Goal: Information Seeking & Learning: Learn about a topic

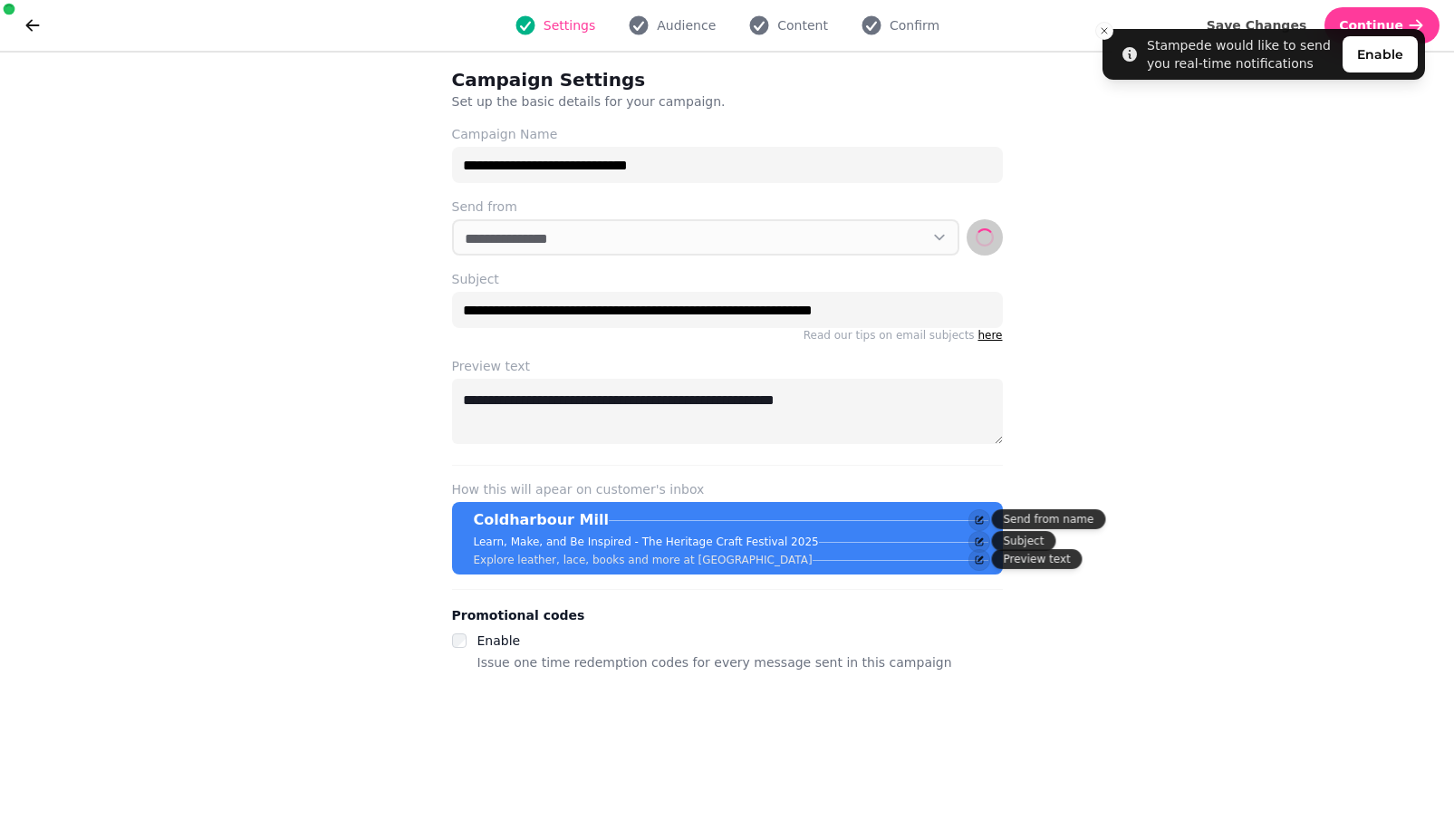
select select "**********"
click at [42, 36] on button "go back" at bounding box center [32, 25] width 36 height 36
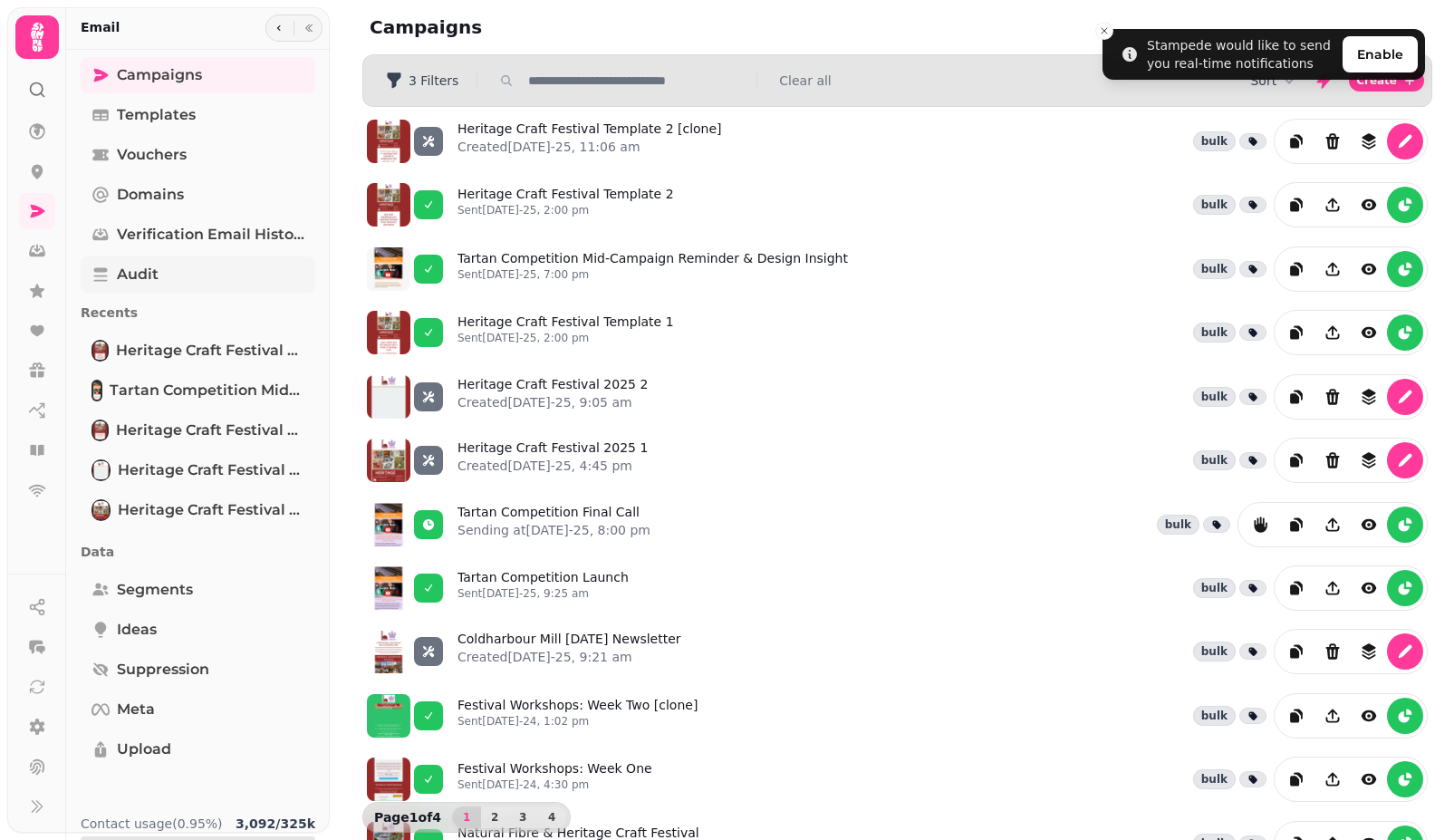
click at [108, 274] on icon at bounding box center [100, 274] width 18 height 18
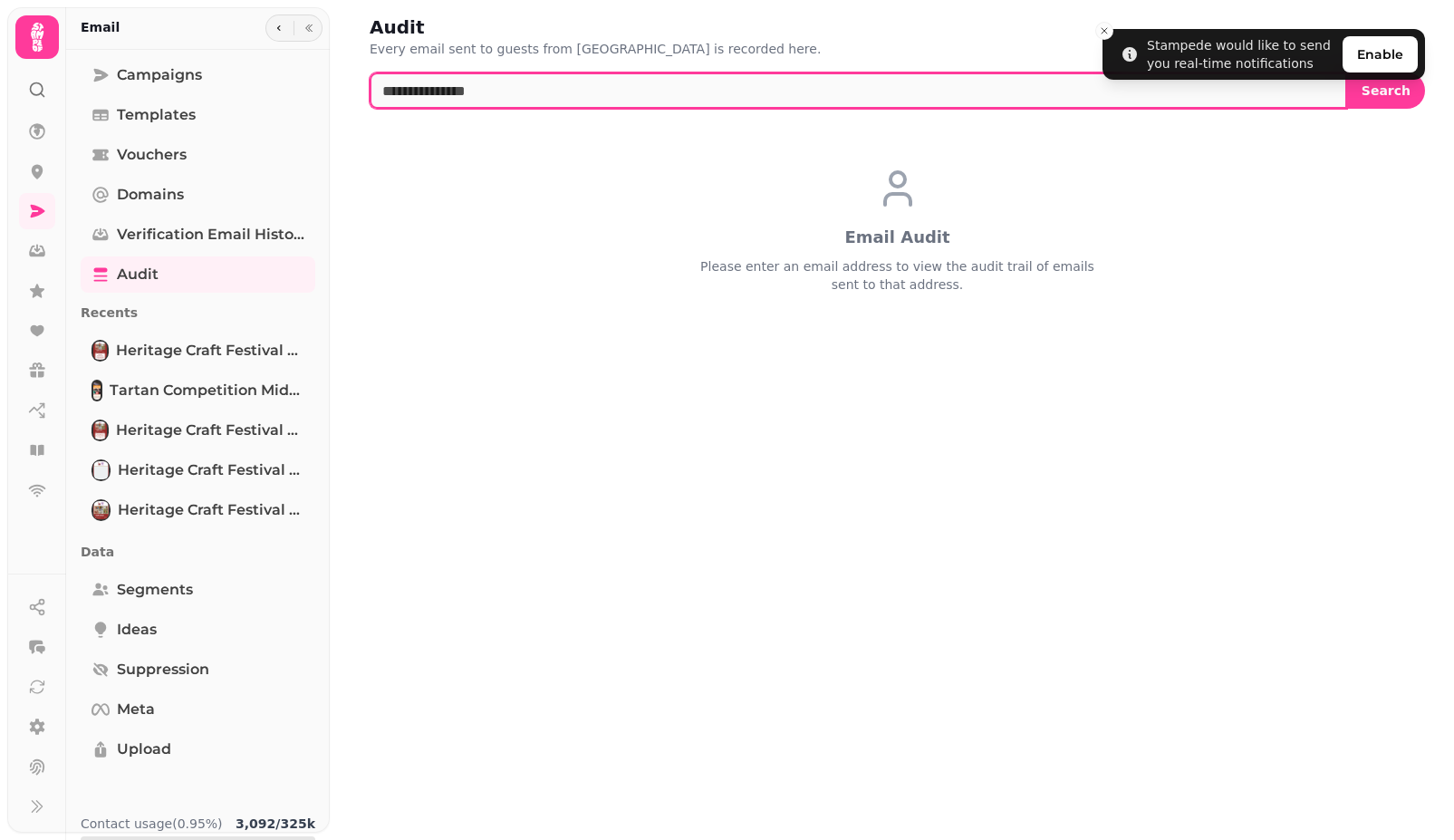
click at [443, 104] on input "text" at bounding box center [858, 90] width 977 height 36
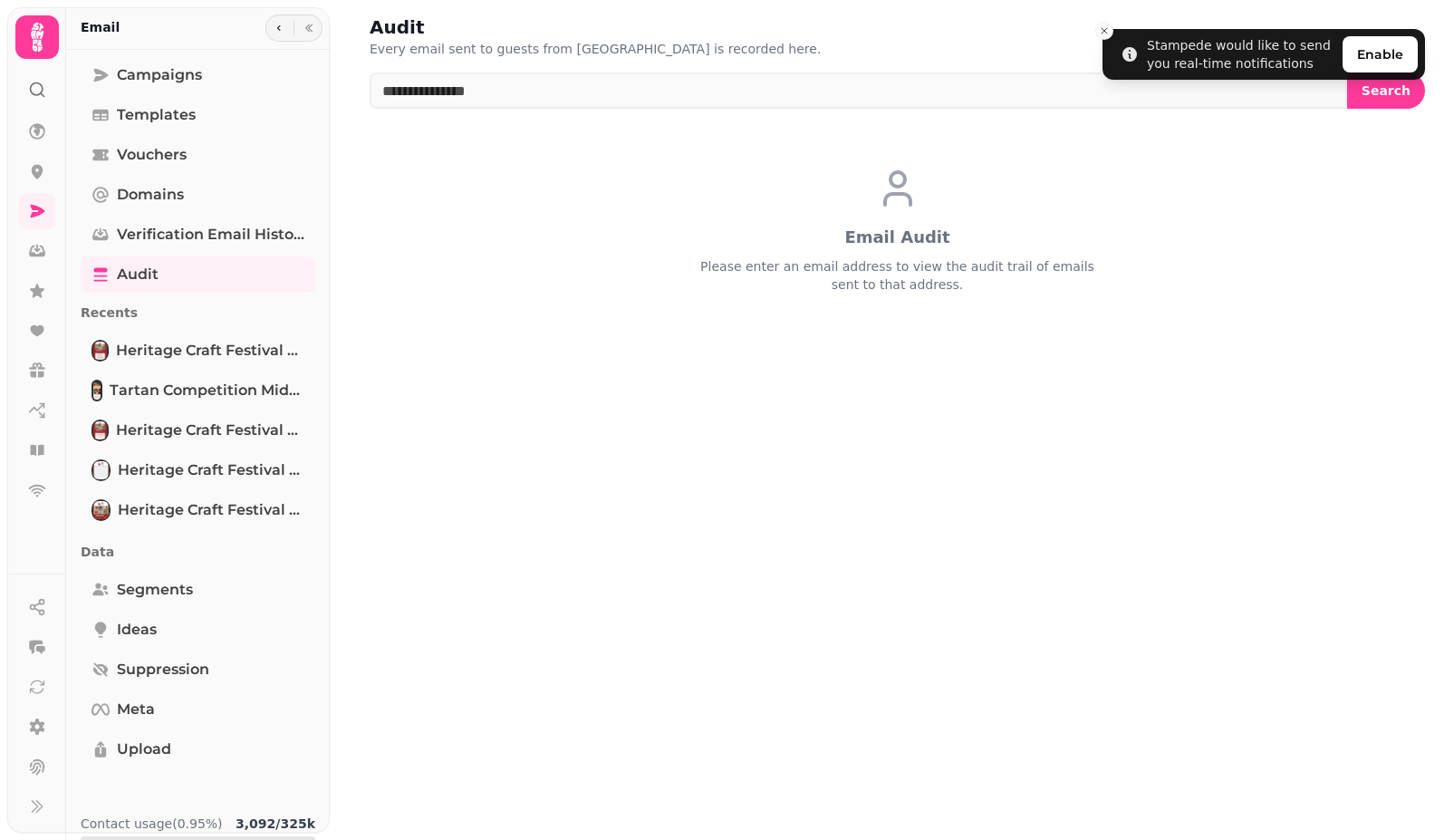
click at [391, 153] on div "Email Audit Please enter an email address to view the audit trail of emails sen…" at bounding box center [897, 230] width 1056 height 214
click at [43, 406] on icon at bounding box center [41, 406] width 4 height 4
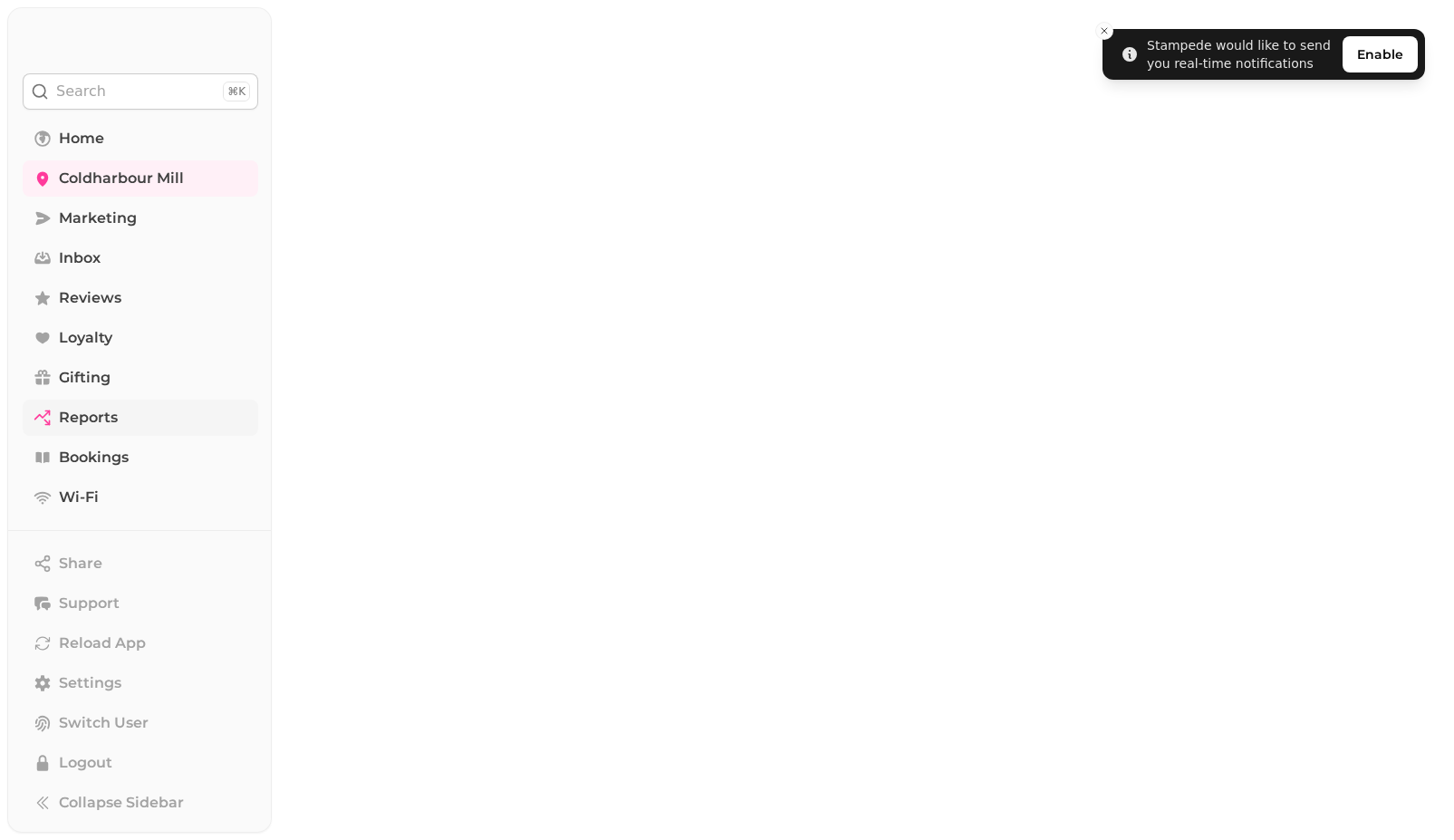
select select "**"
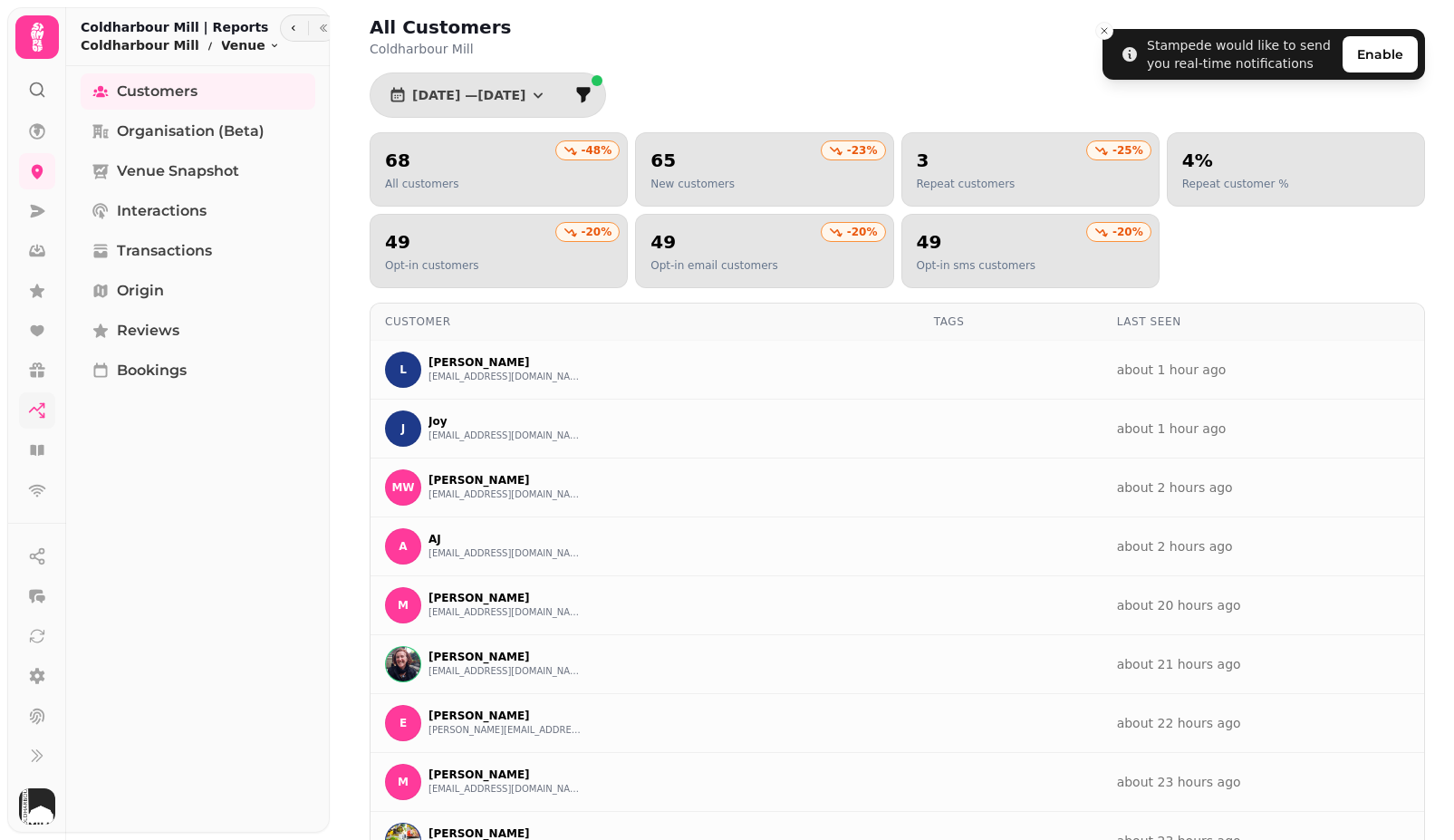
click at [699, 259] on p "Opt-in email customers" at bounding box center [715, 265] width 128 height 14
click at [547, 91] on icon "button" at bounding box center [538, 94] width 18 height 18
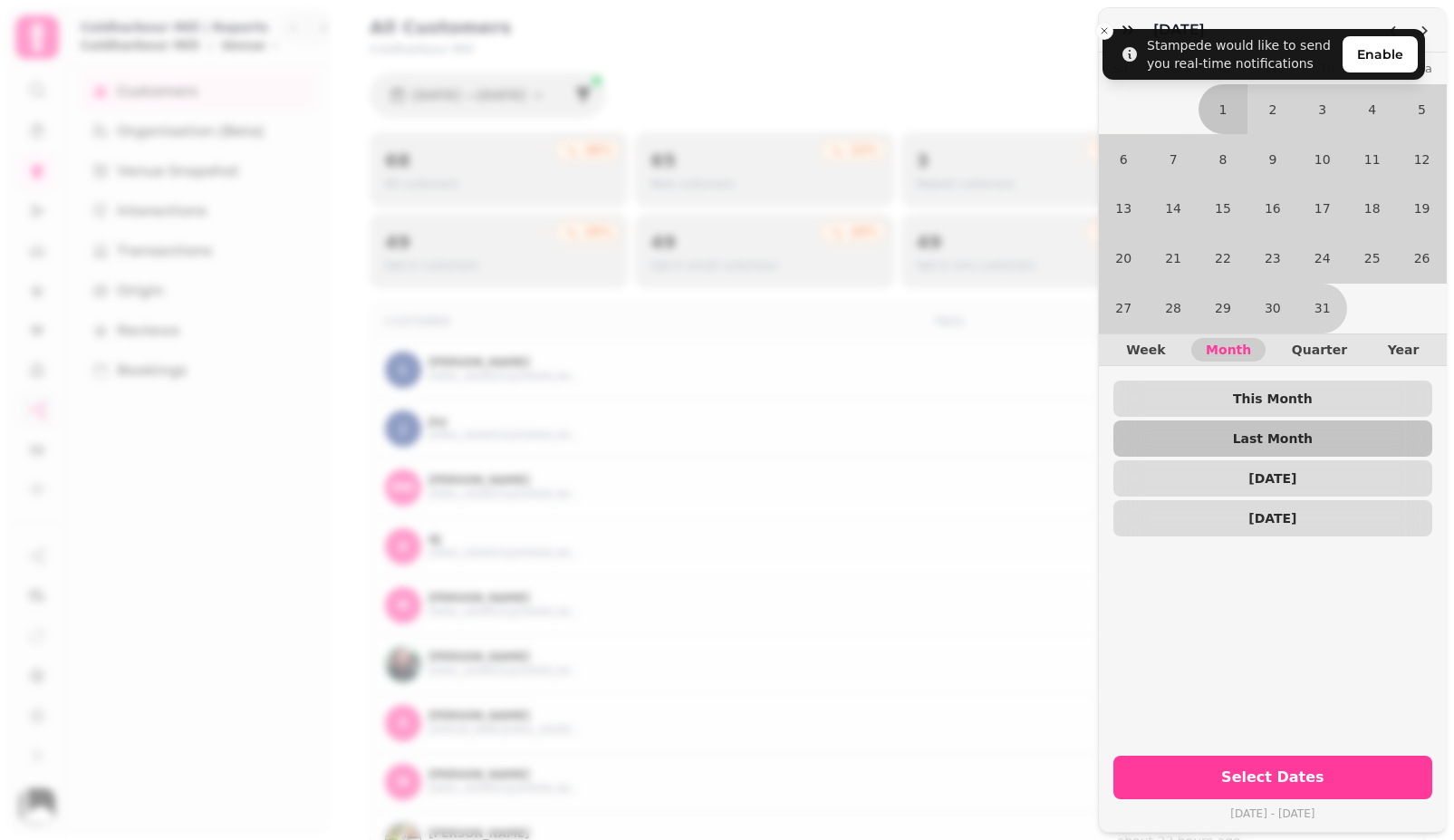
click at [1099, 36] on div "[DATE]" at bounding box center [1272, 30] width 347 height 44
click at [73, 345] on div "July 25 July 2025 Su Mo Tu We Th Fr Sa 1 2 3 4 5 6 7 8 9 10 11 12 13 14 15 16 1…" at bounding box center [727, 434] width 1454 height 811
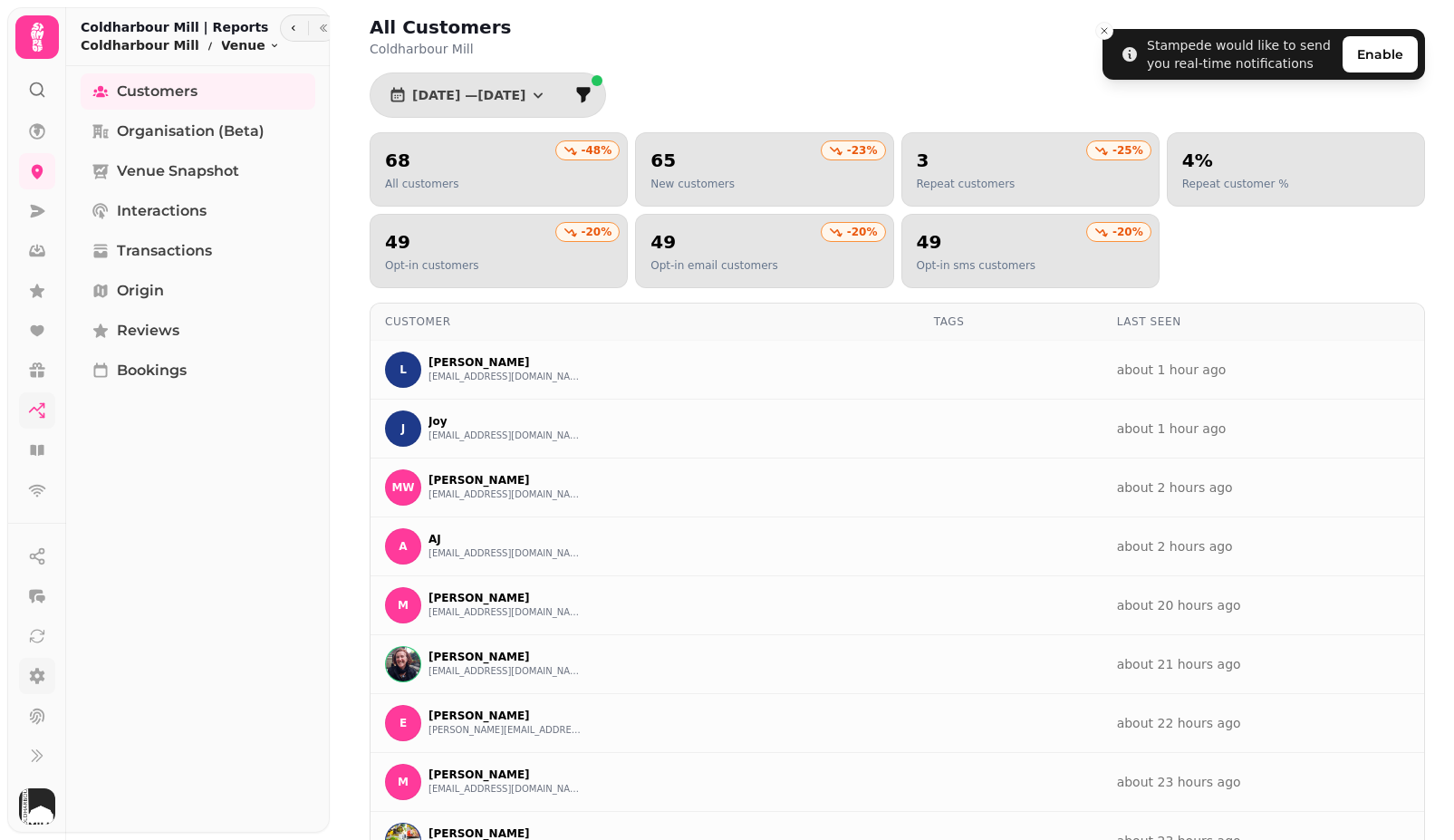
click at [39, 672] on icon at bounding box center [38, 675] width 15 height 16
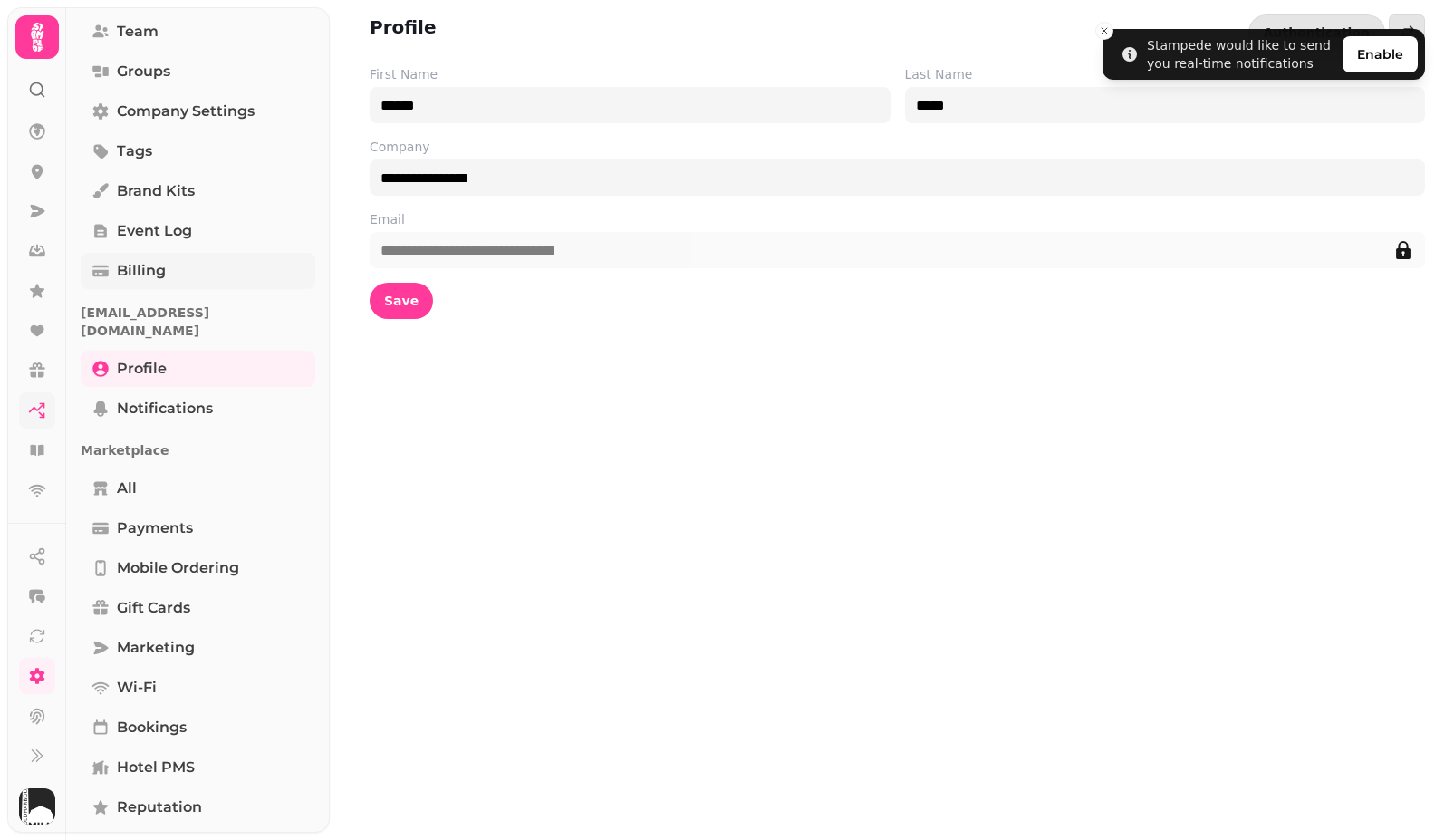
scroll to position [232, 0]
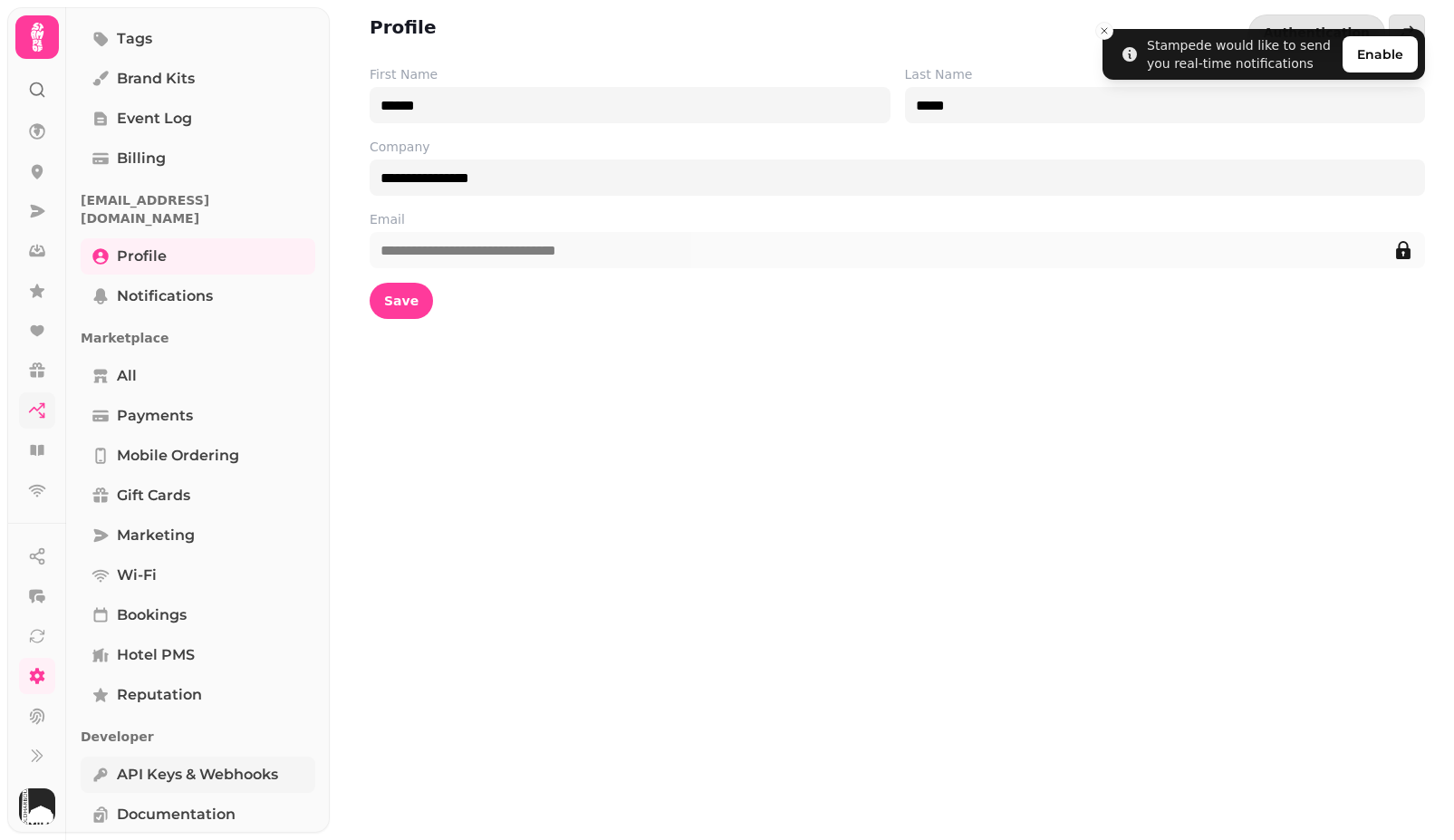
click at [178, 764] on span "API keys & webhooks" at bounding box center [197, 774] width 161 height 22
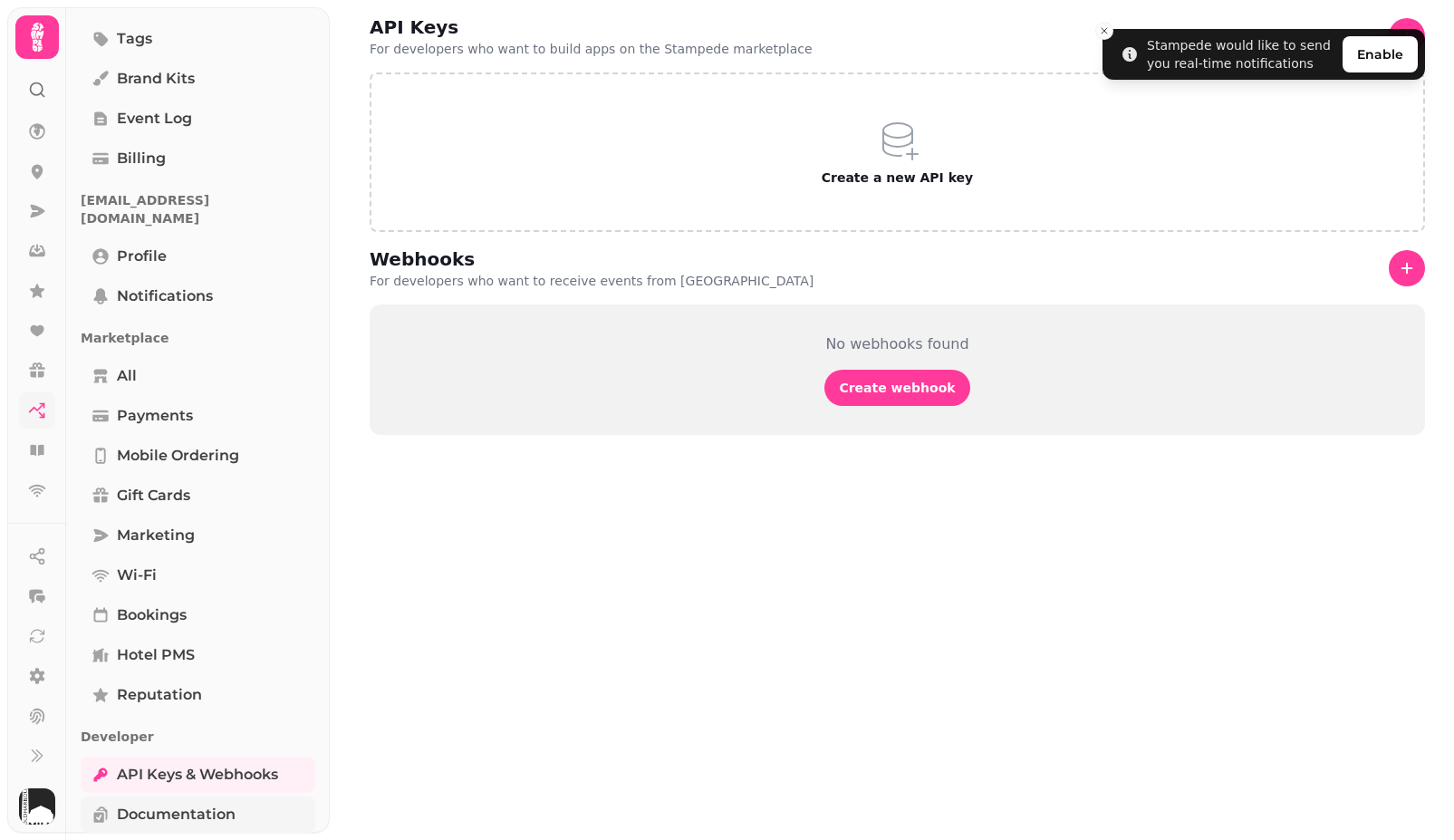
click at [170, 803] on span "Documentation" at bounding box center [176, 814] width 119 height 22
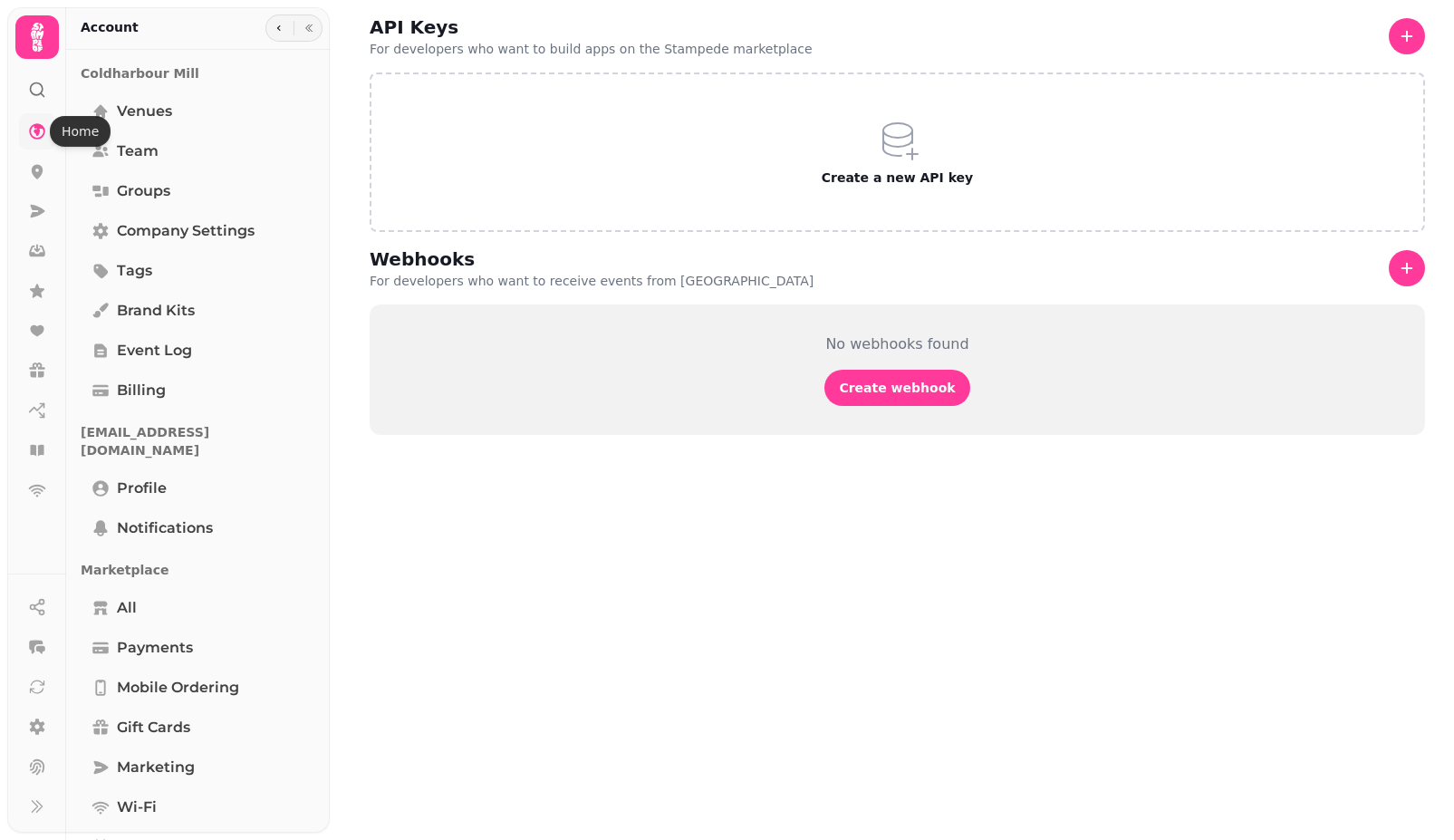
click at [42, 122] on icon at bounding box center [37, 131] width 18 height 18
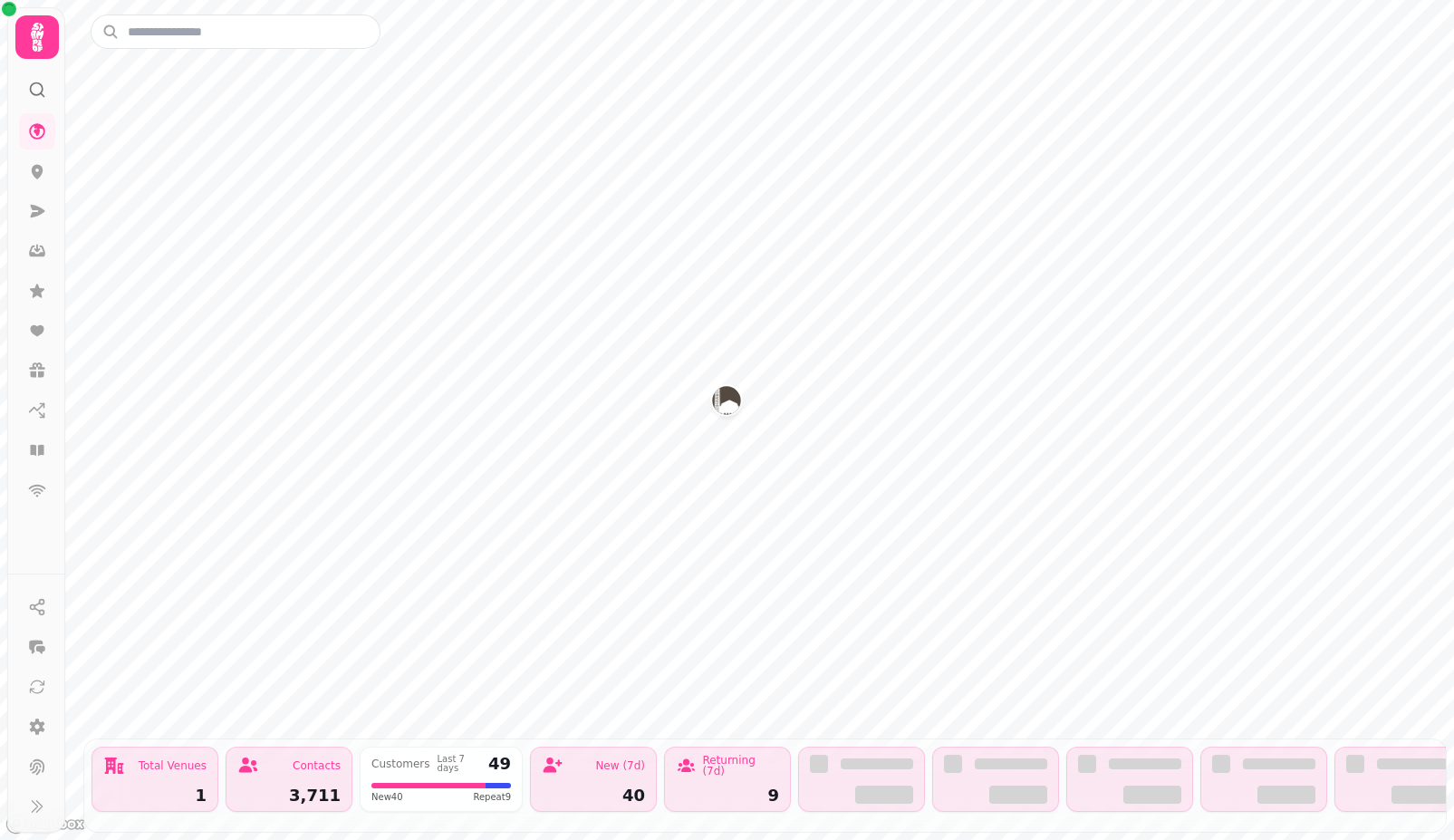
click at [288, 775] on div "Contacts" at bounding box center [289, 765] width 104 height 22
click at [320, 764] on div "Contacts" at bounding box center [316, 766] width 48 height 11
click at [43, 242] on icon at bounding box center [37, 250] width 18 height 18
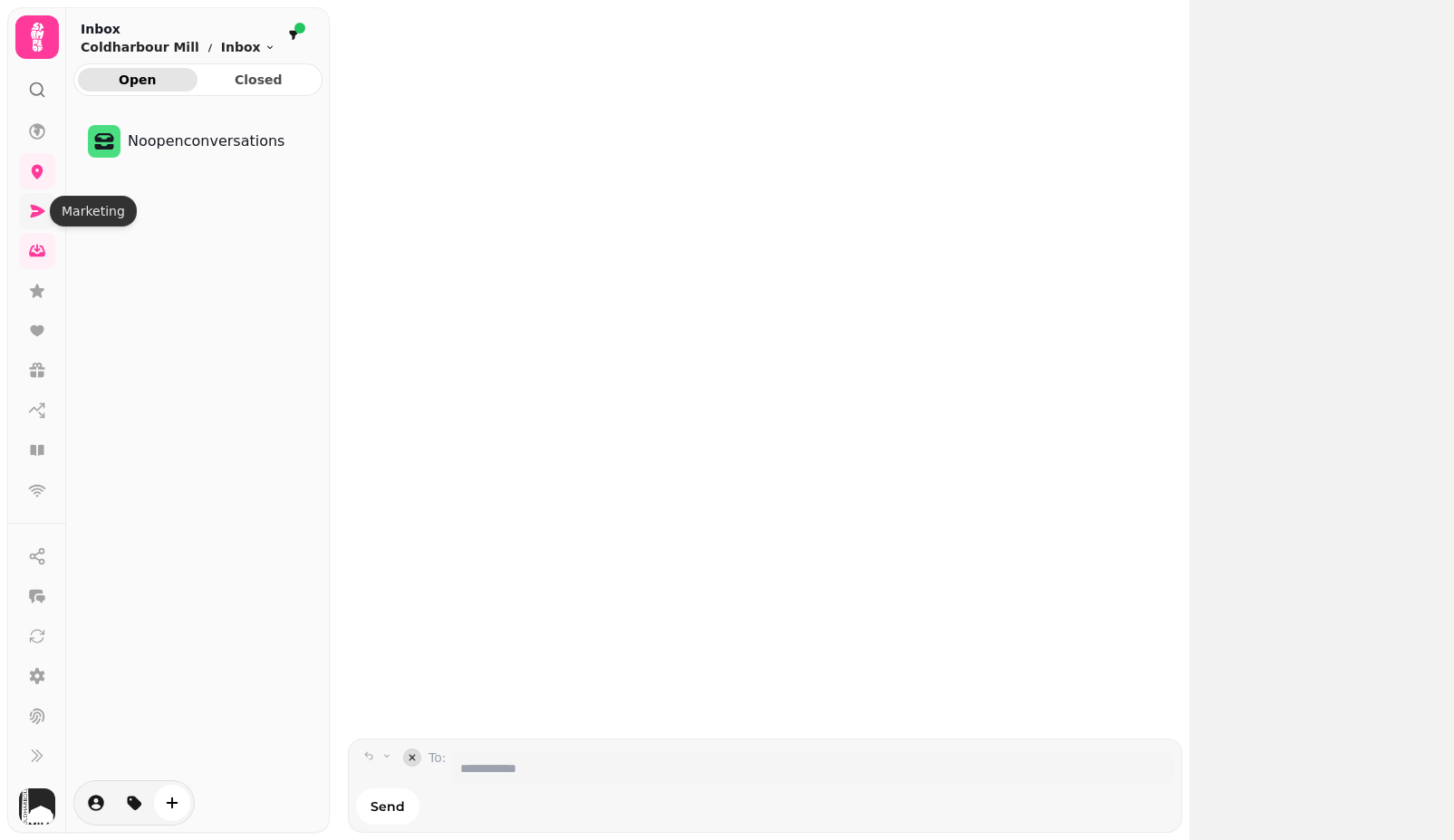
click at [36, 213] on icon at bounding box center [38, 210] width 14 height 12
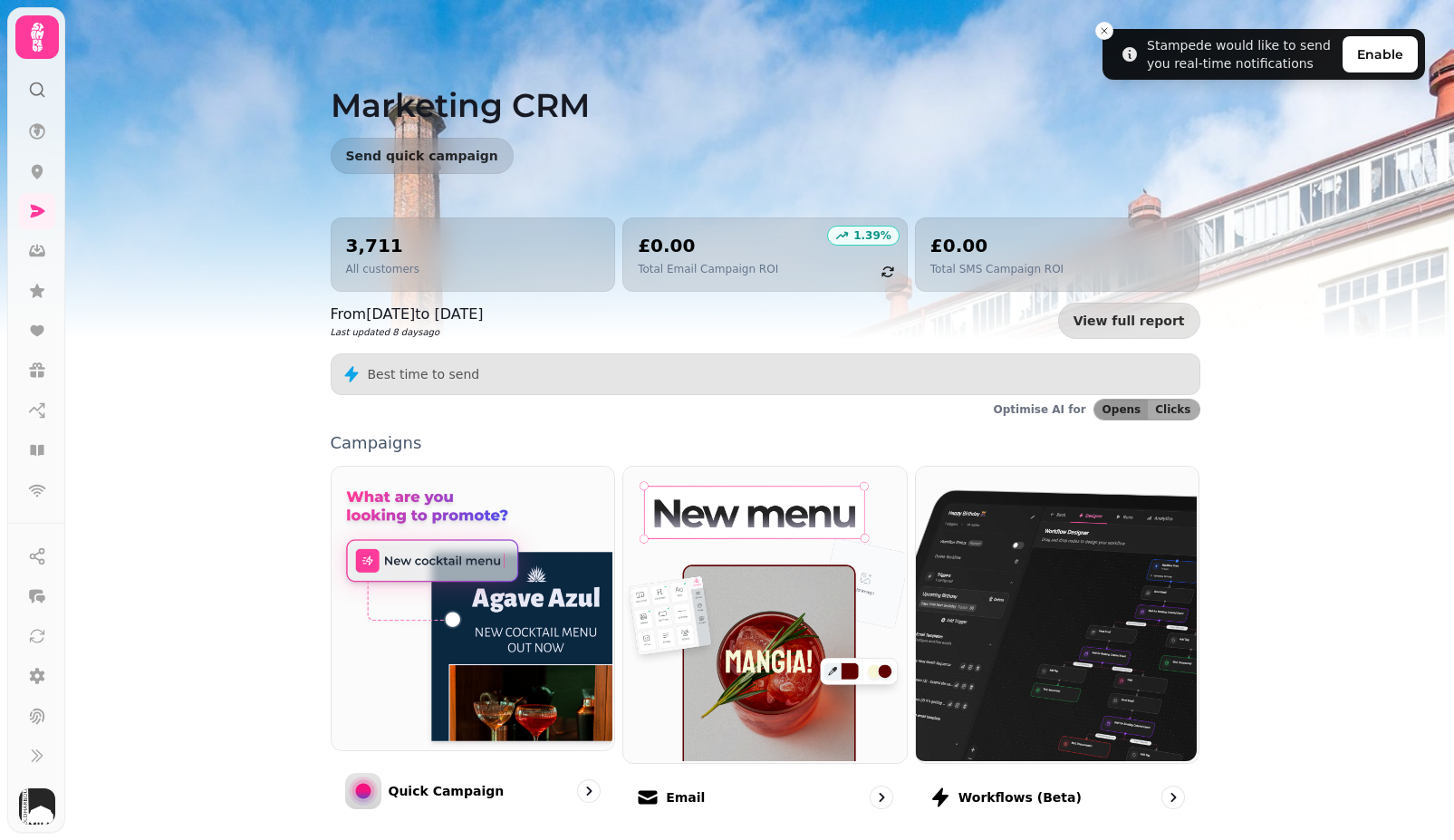
click at [444, 272] on div "3,711 All customers" at bounding box center [473, 254] width 254 height 43
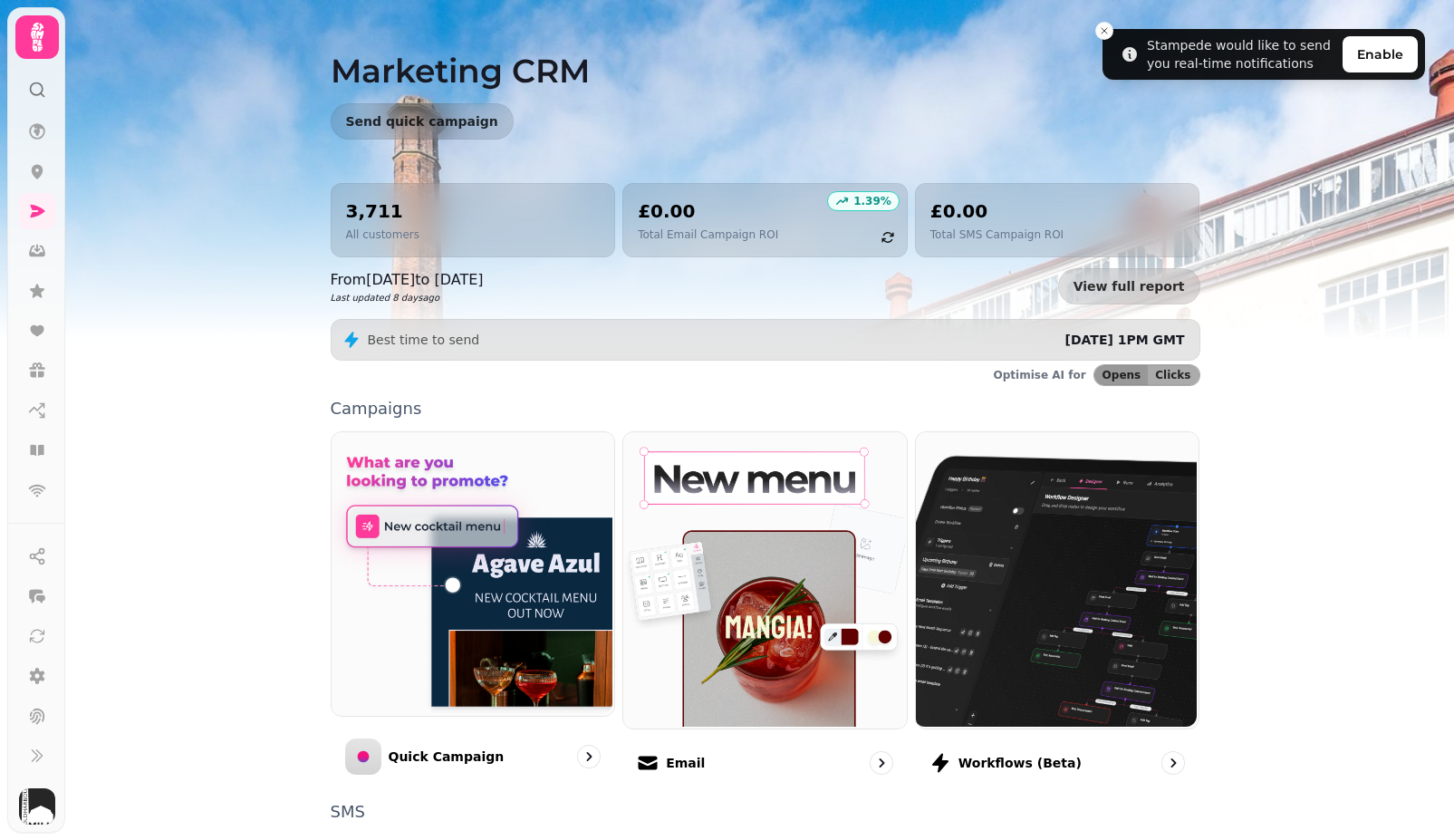
scroll to position [291, 0]
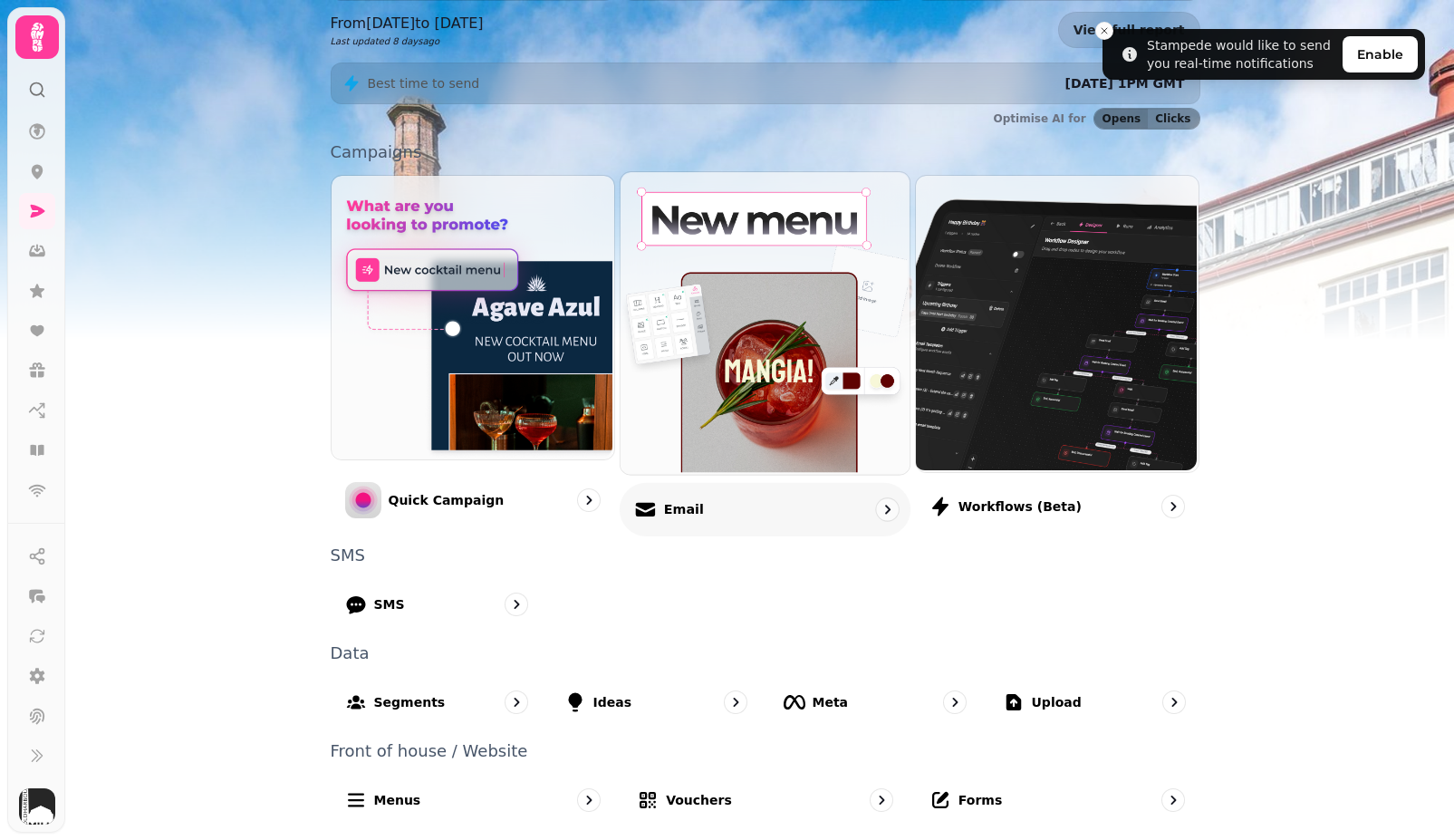
click at [699, 502] on div "Email" at bounding box center [765, 509] width 291 height 54
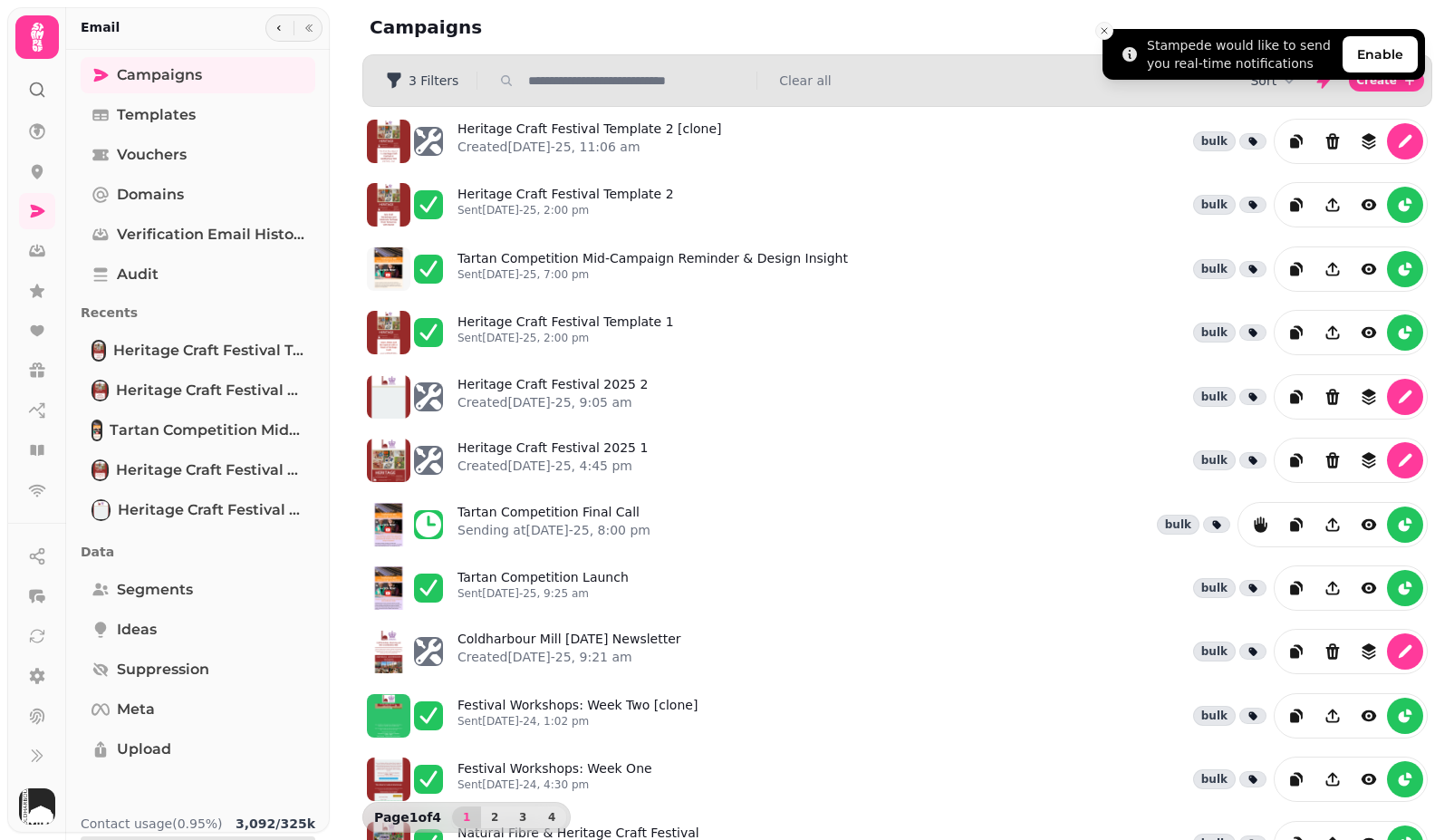
click at [1103, 37] on button "Close toast" at bounding box center [1104, 30] width 18 height 18
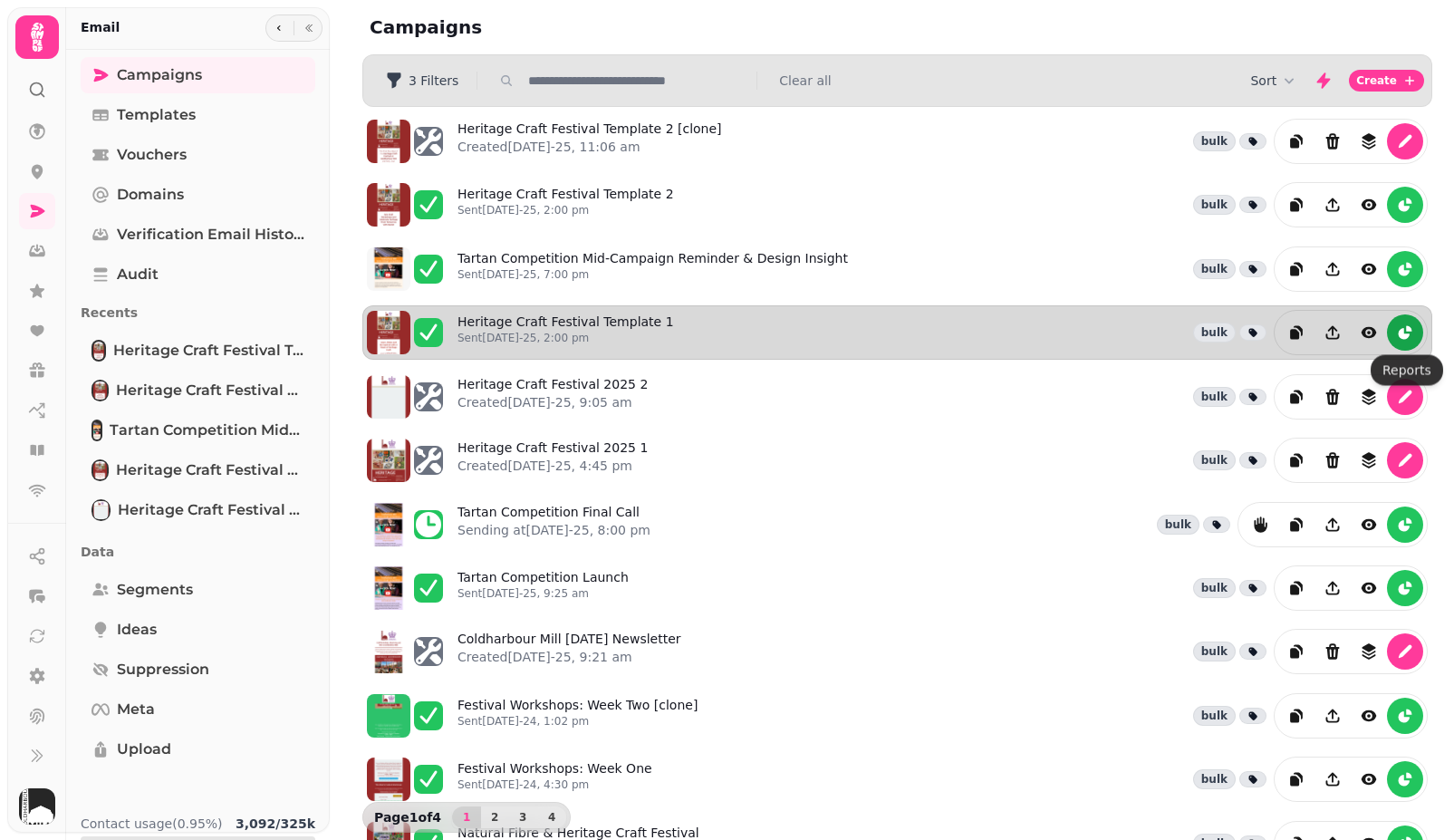
click at [1403, 336] on icon "reports" at bounding box center [1404, 333] width 11 height 11
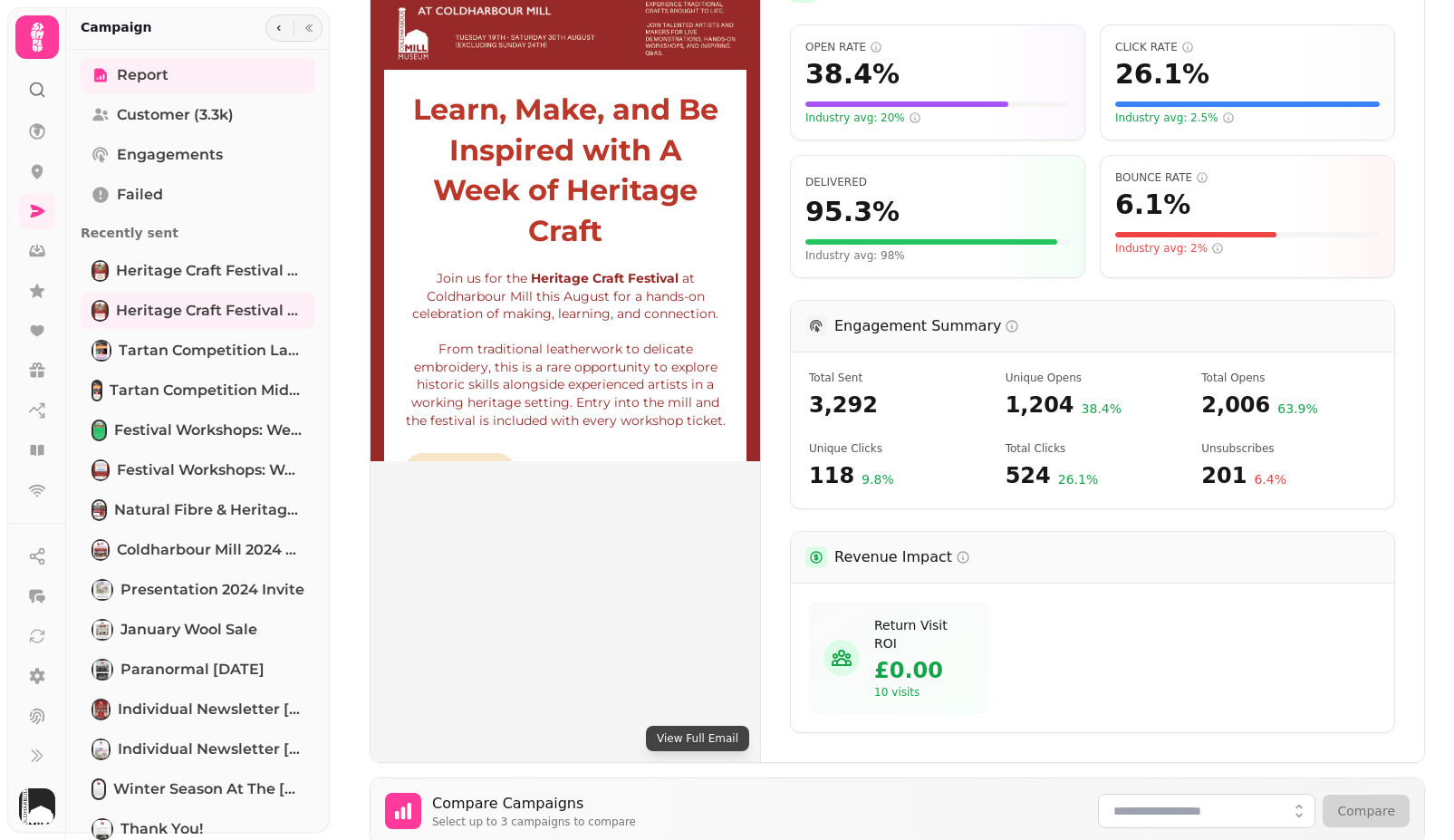
scroll to position [392, 0]
click at [1165, 198] on div "Bounce Rate 6.1 % Industry avg: 2%" at bounding box center [1247, 212] width 265 height 85
drag, startPoint x: 1226, startPoint y: 449, endPoint x: 1209, endPoint y: 443, distance: 18.0
click at [1222, 460] on span "201" at bounding box center [1223, 475] width 45 height 29
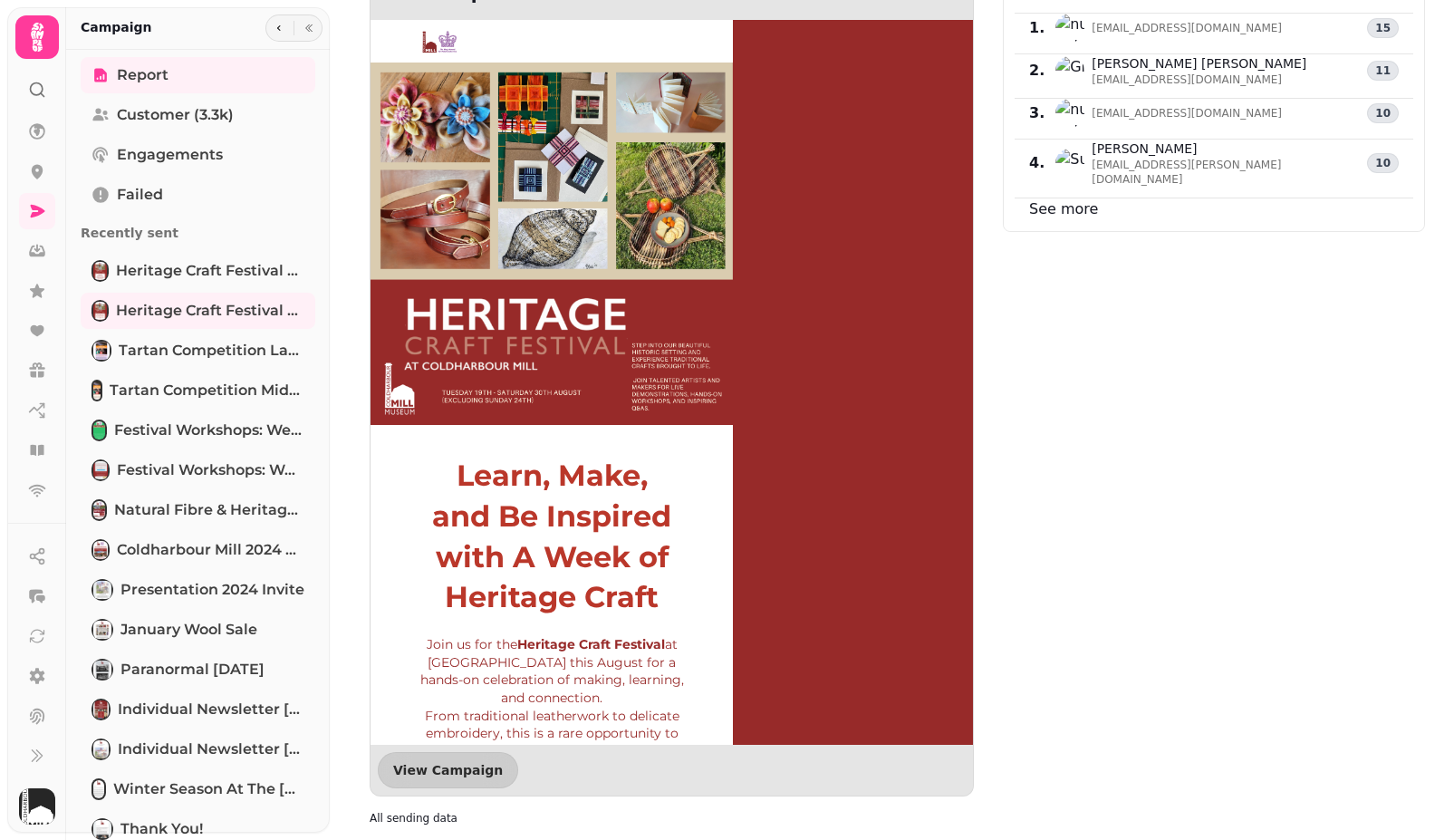
scroll to position [1544, 0]
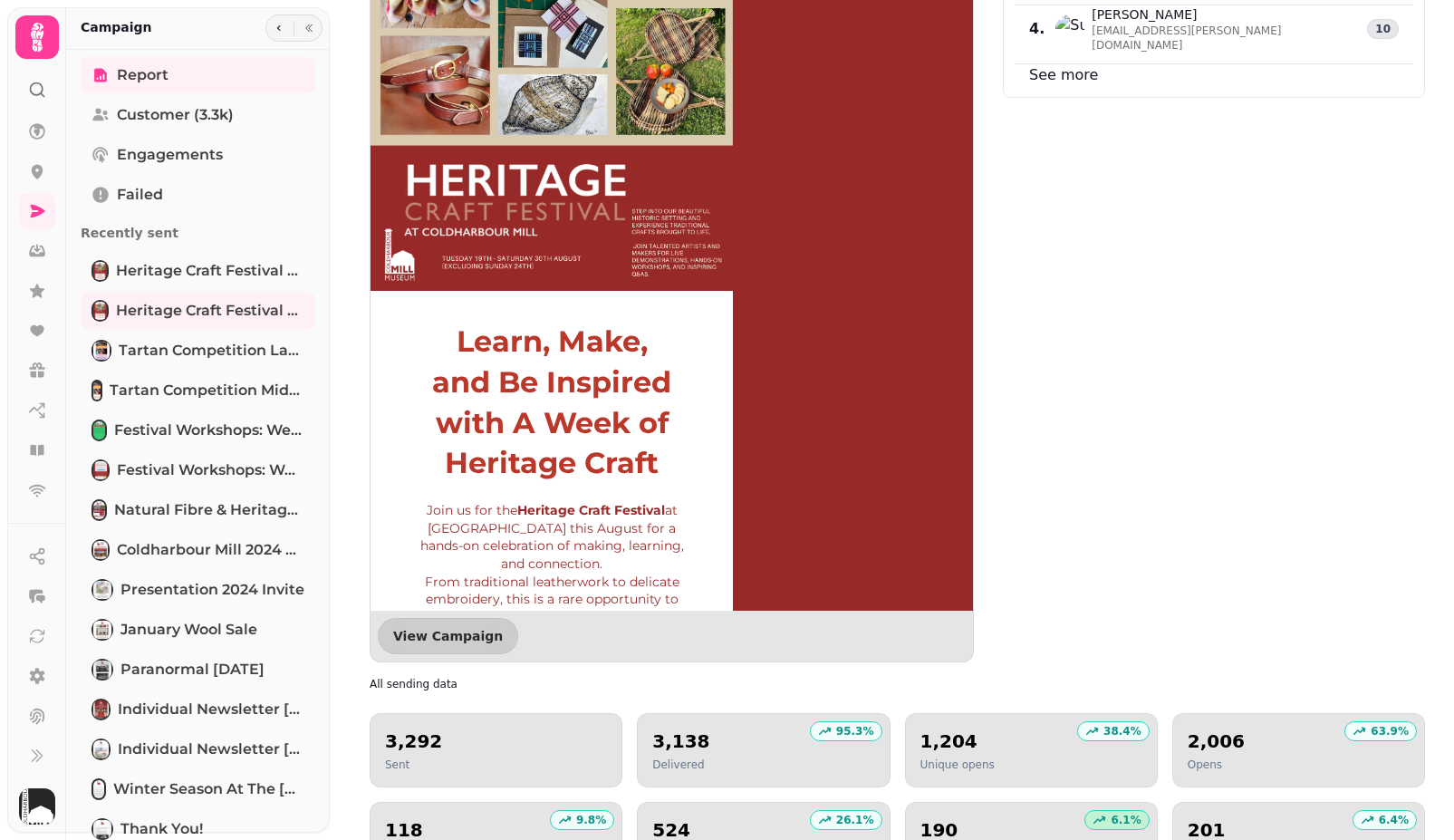
click at [1105, 816] on icon at bounding box center [1099, 820] width 12 height 8
click at [1128, 813] on p "6.1 %" at bounding box center [1125, 819] width 30 height 14
click at [929, 817] on h2 "190" at bounding box center [944, 830] width 47 height 25
click at [1290, 817] on div "201 Unsubscribes" at bounding box center [1299, 839] width 222 height 43
click at [1047, 819] on div "6.1 % 190 Bounced" at bounding box center [1031, 838] width 252 height 74
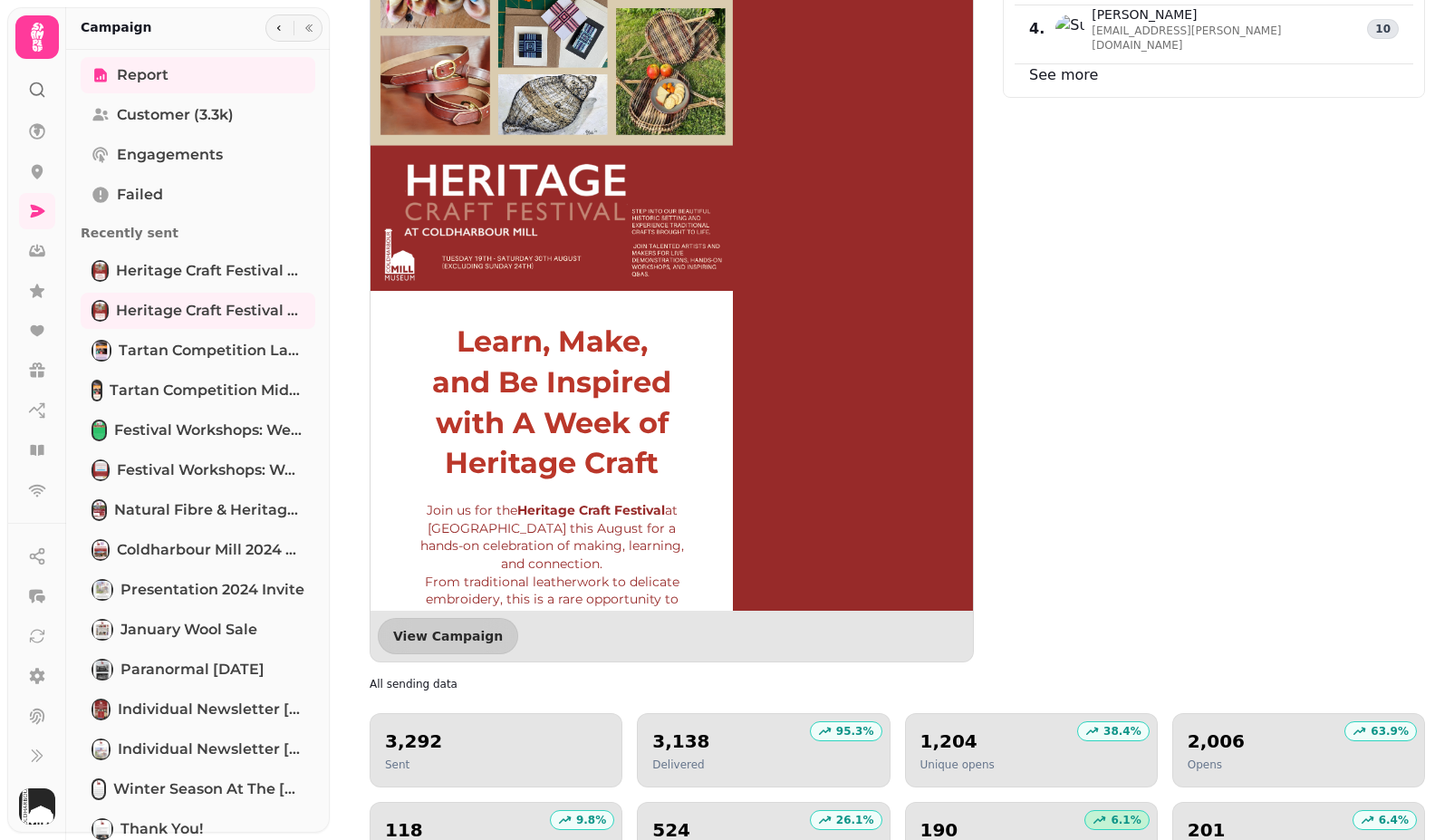
click at [1107, 813] on icon at bounding box center [1099, 819] width 14 height 14
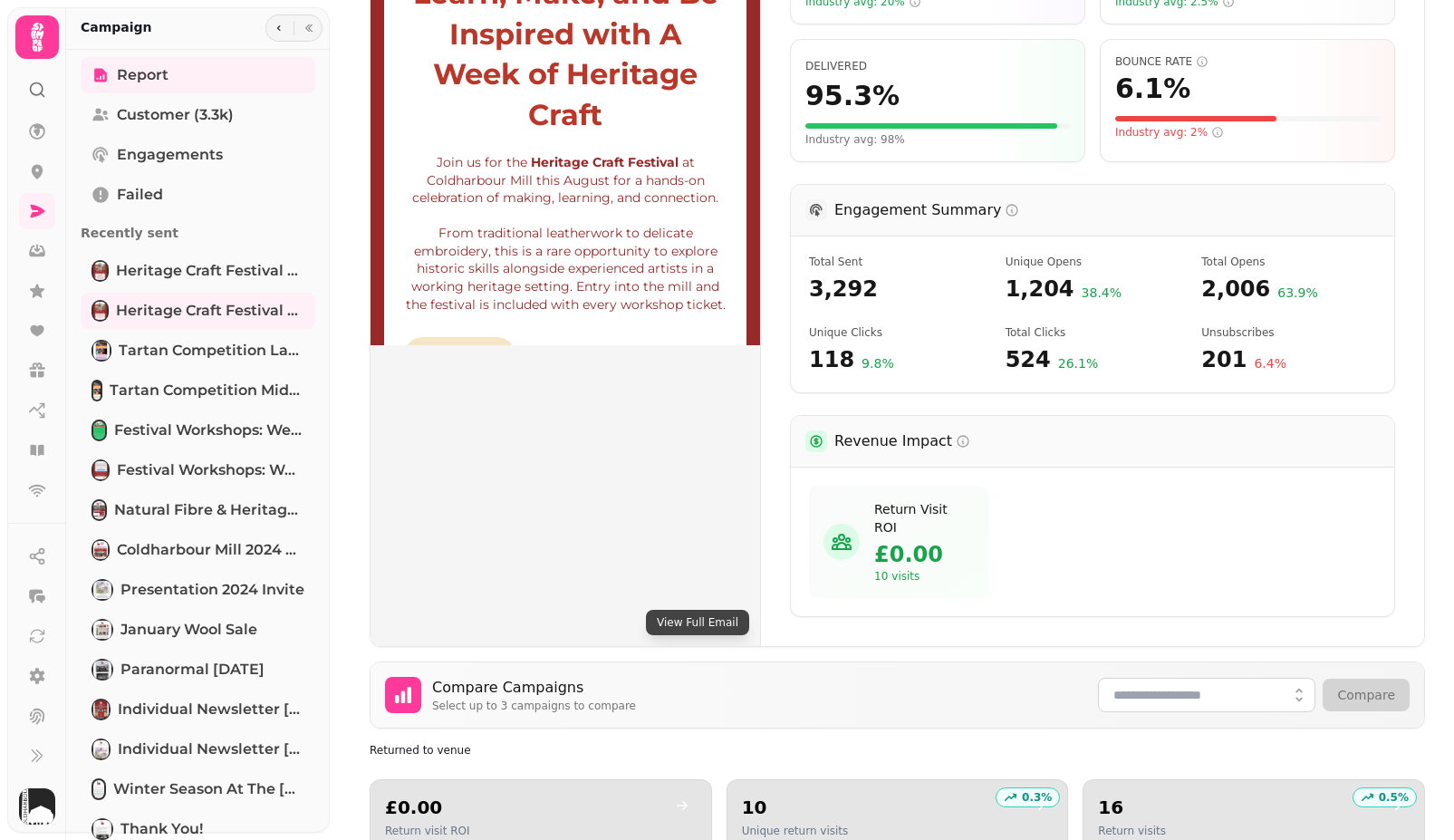
scroll to position [469, 0]
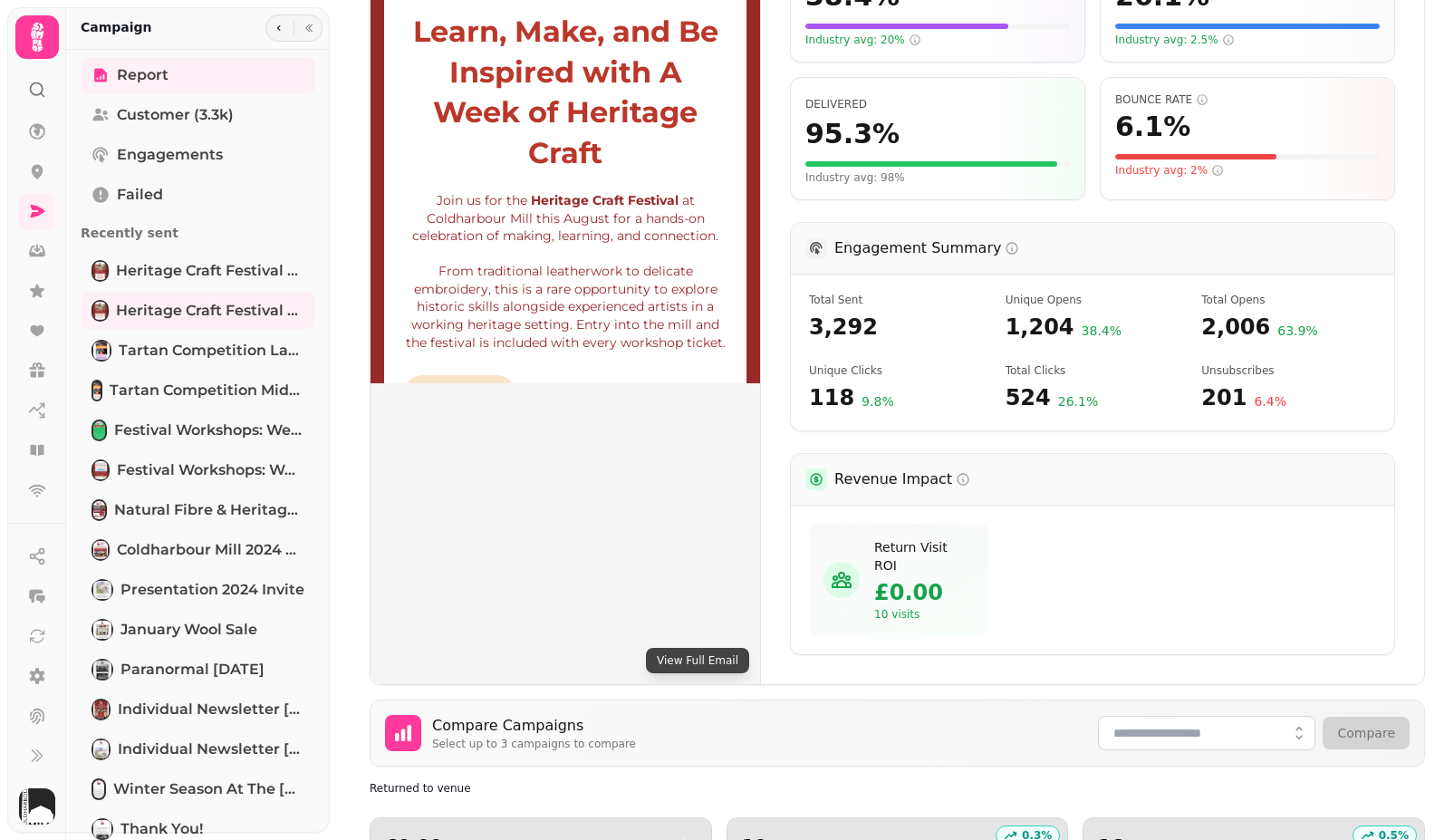
click at [1255, 313] on span "2,006" at bounding box center [1235, 327] width 69 height 29
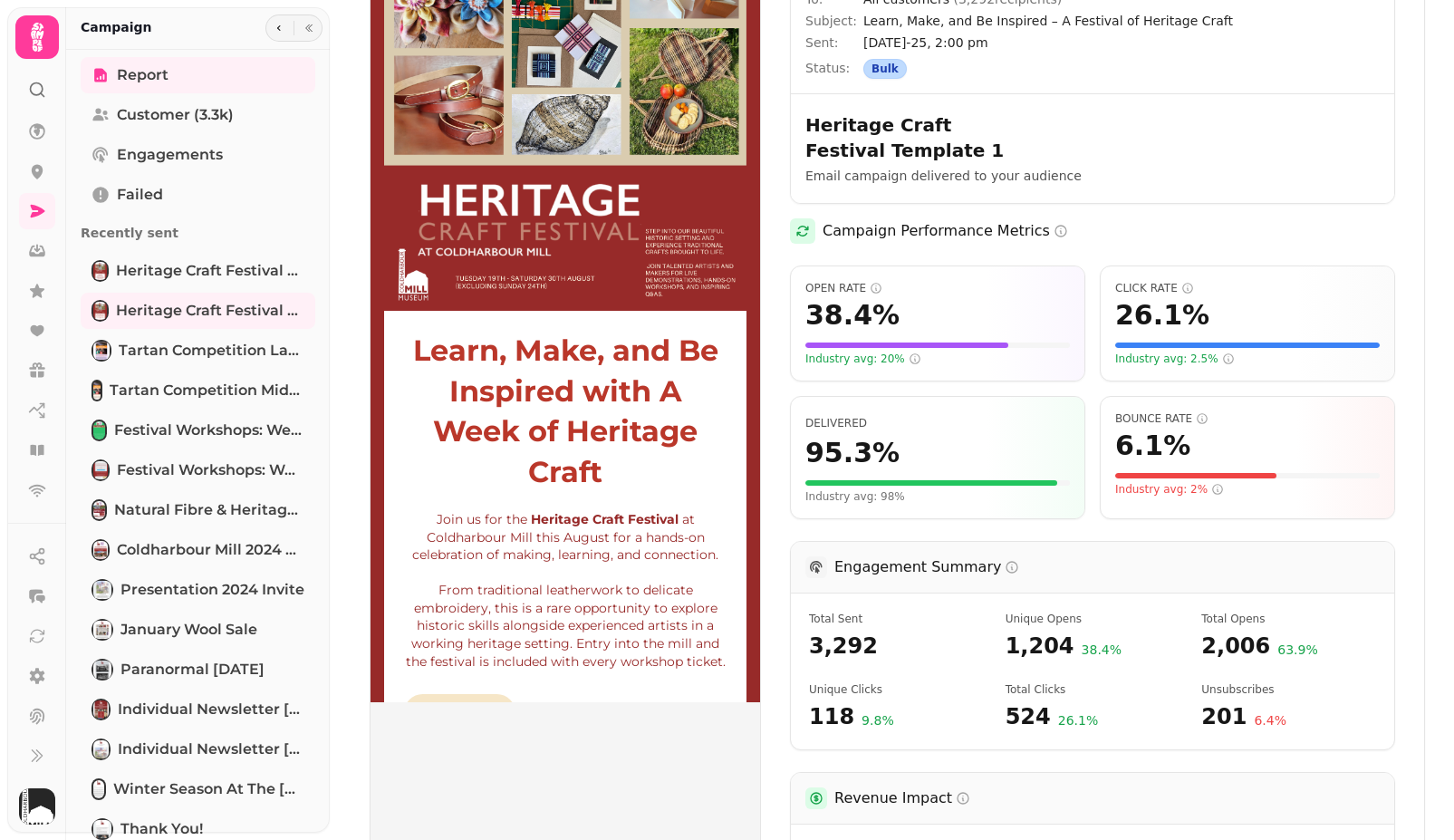
scroll to position [127, 0]
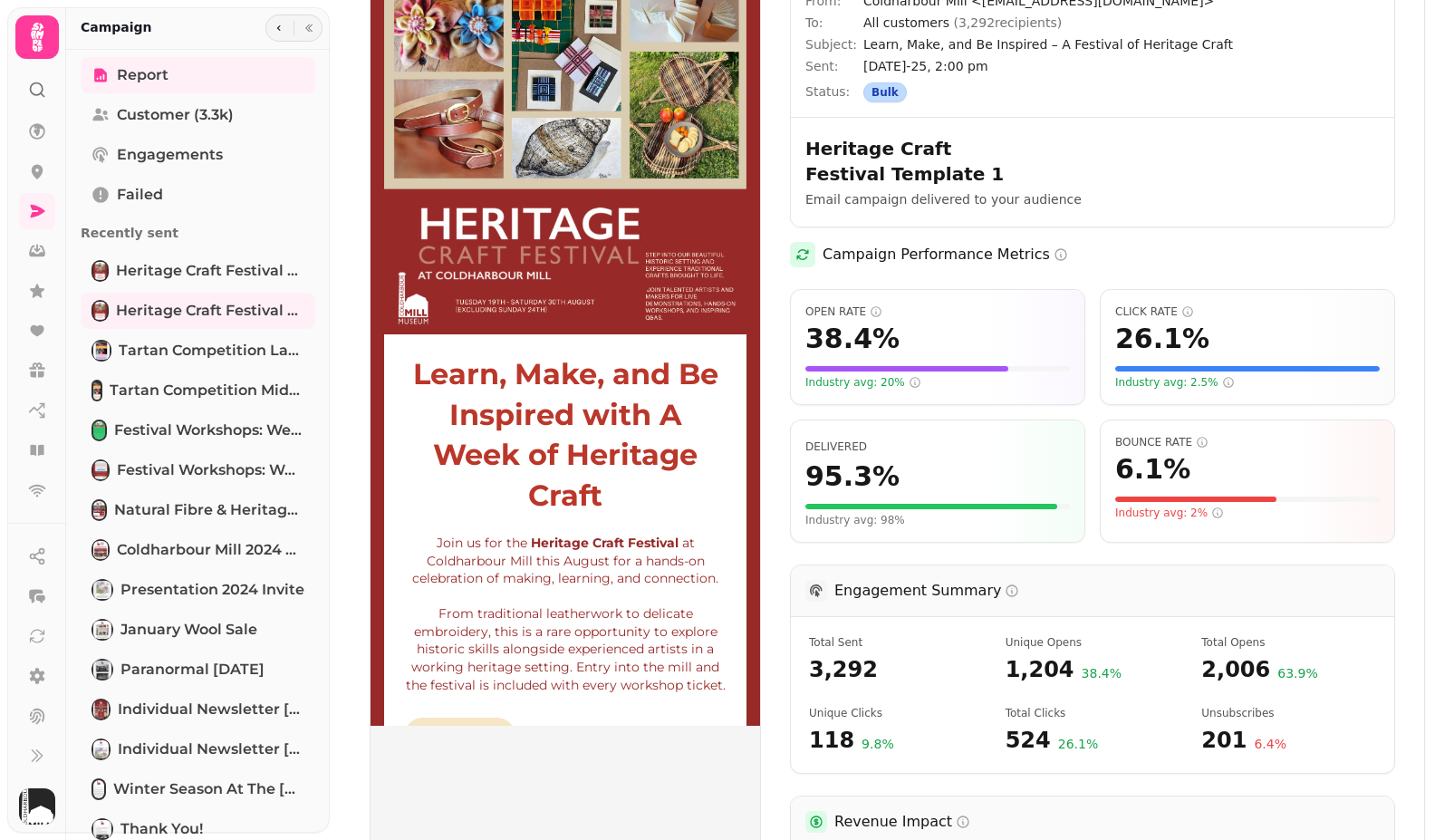
click at [1163, 453] on span "6.1 %" at bounding box center [1153, 469] width 75 height 33
click at [1267, 460] on div "6.1 %" at bounding box center [1247, 469] width 265 height 33
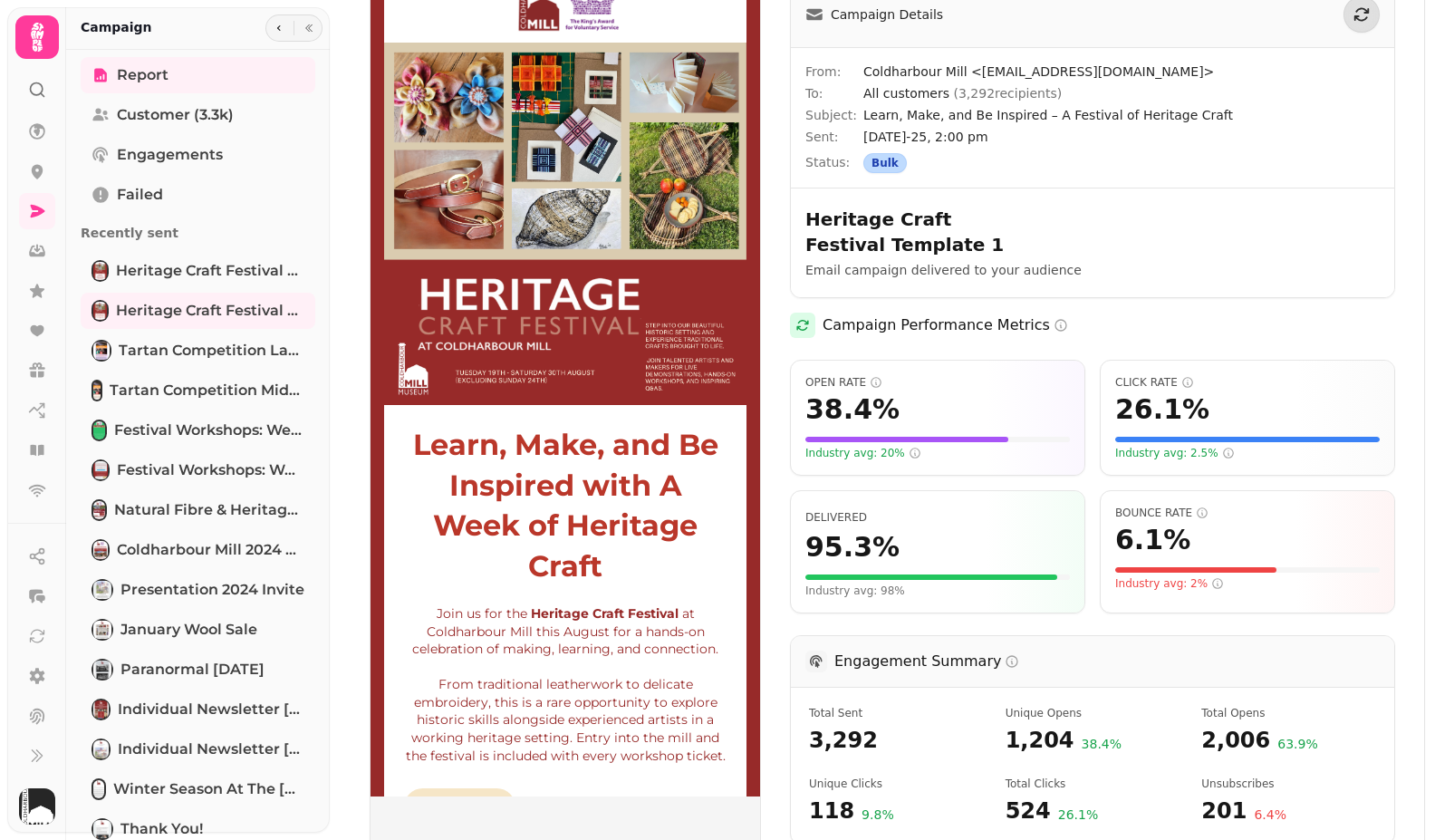
scroll to position [0, 0]
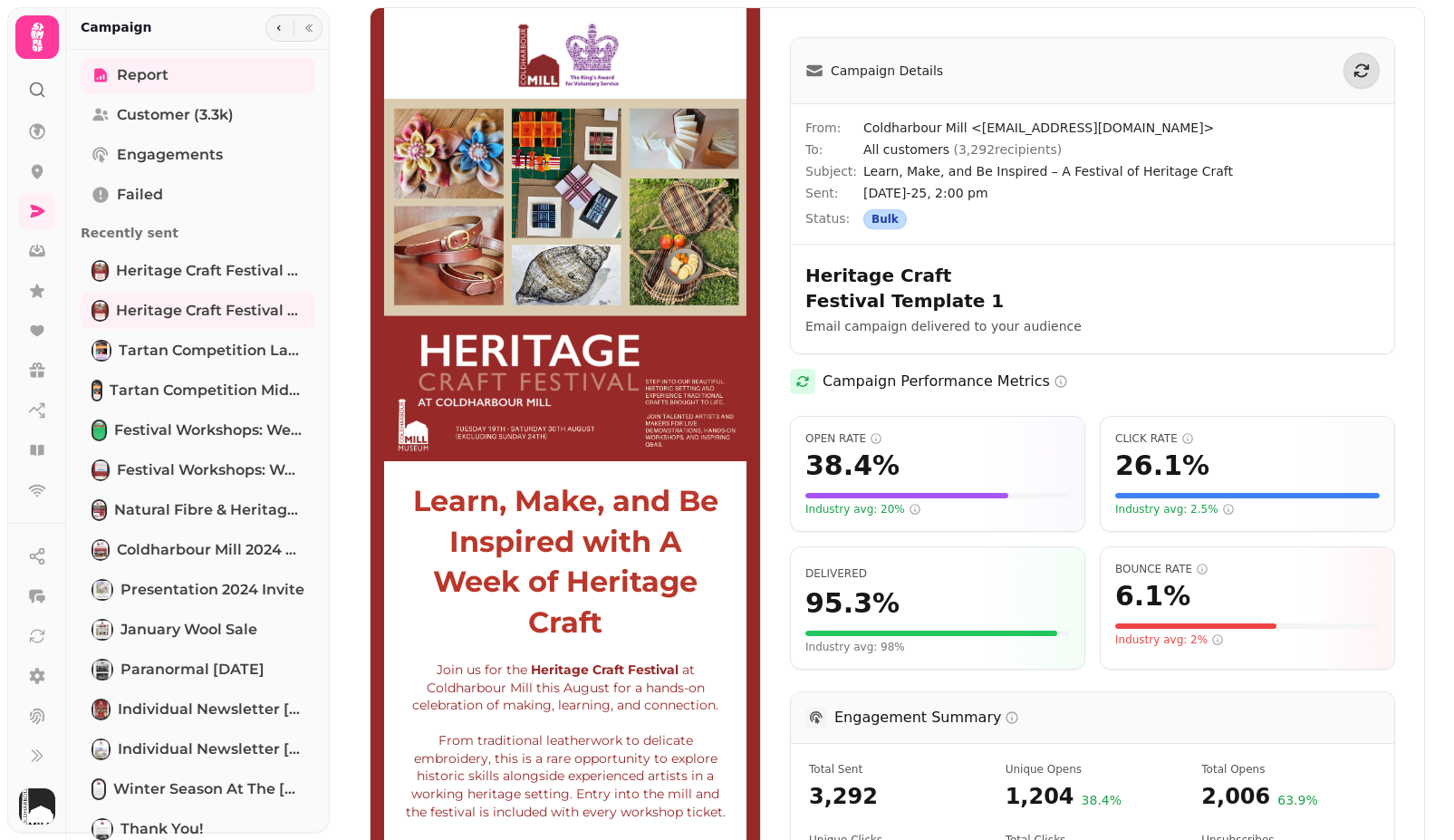
click at [998, 370] on h2 "Campaign Performance Metrics" at bounding box center [945, 380] width 246 height 22
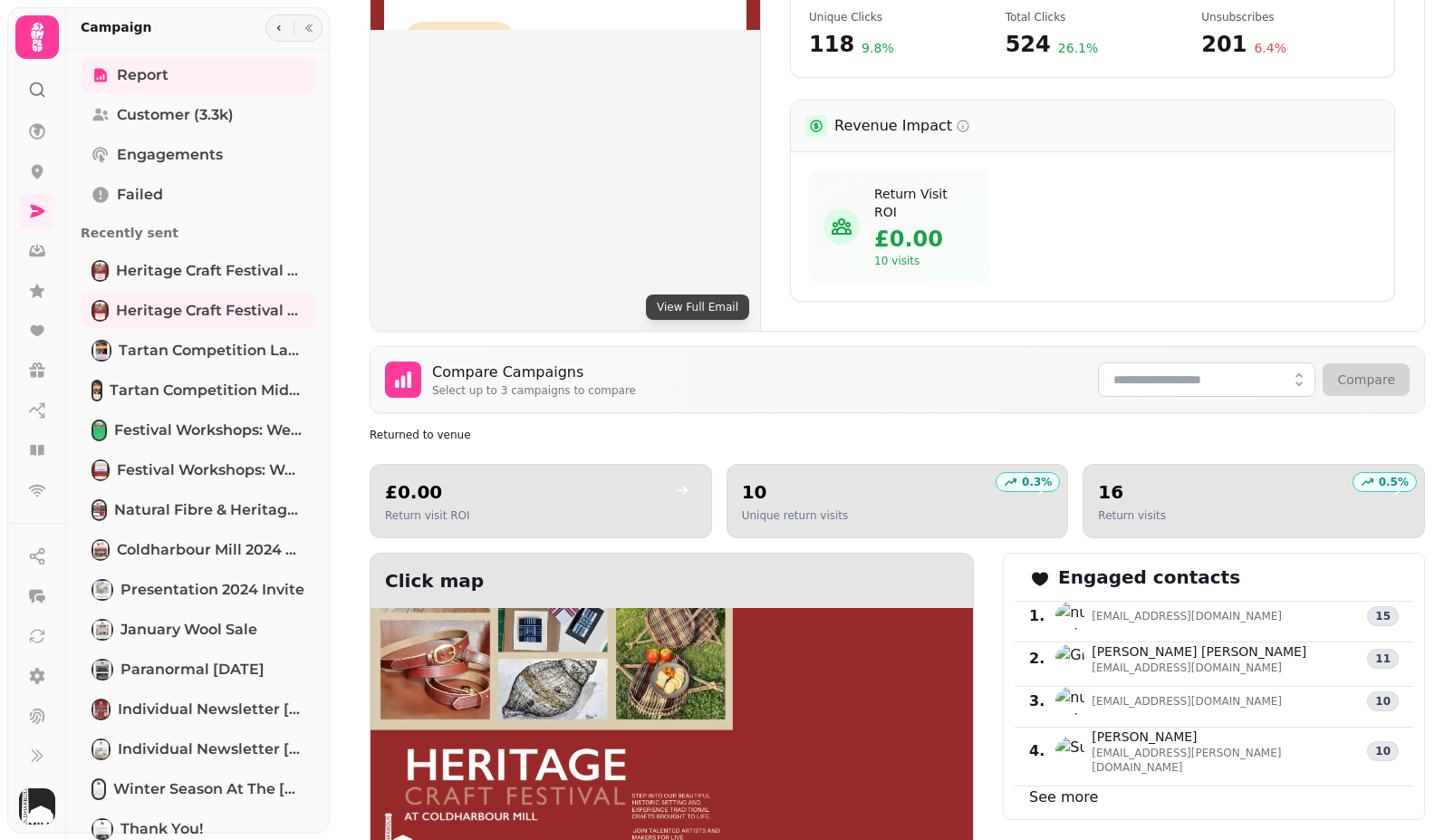
scroll to position [852, 0]
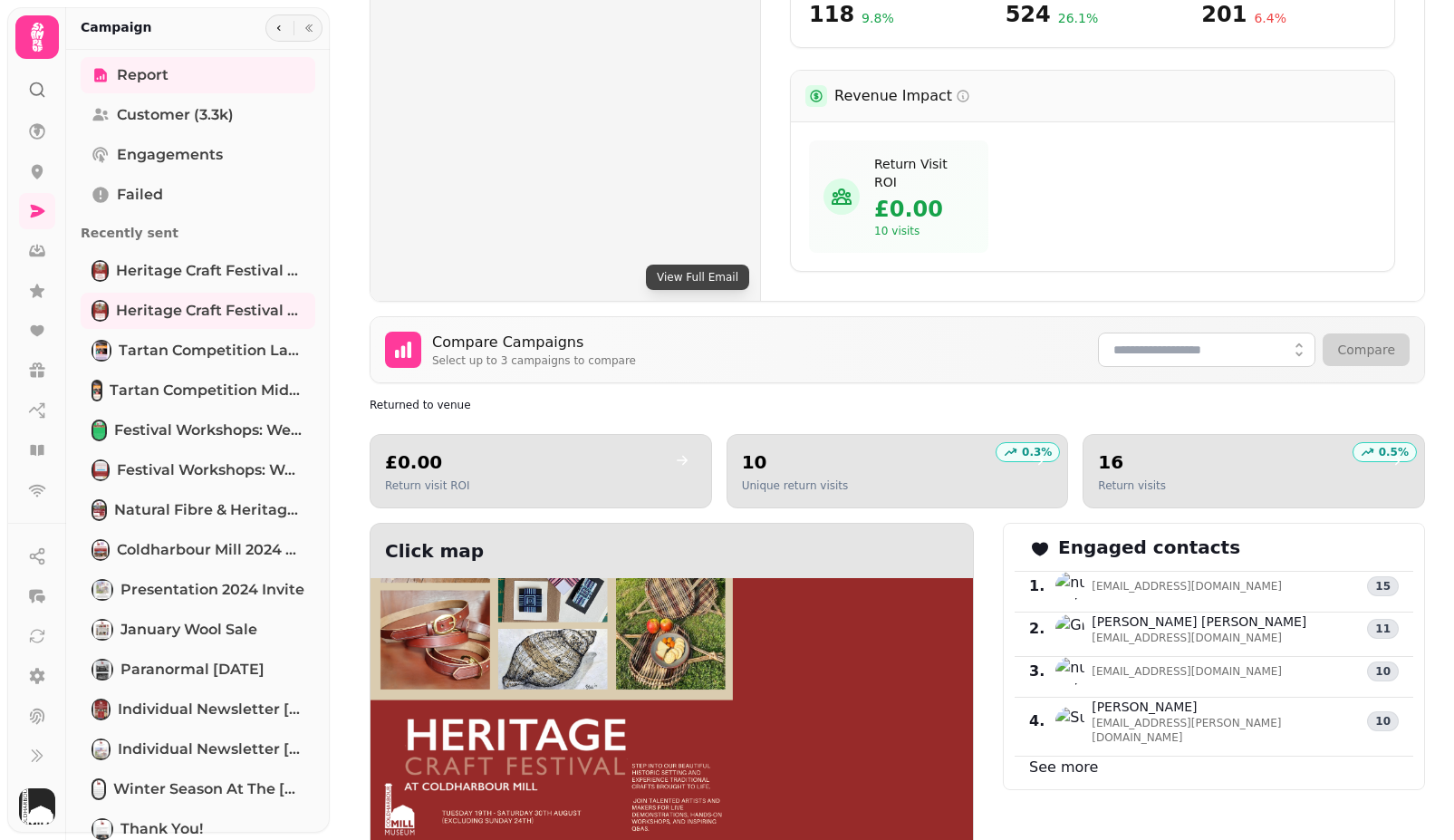
click at [1066, 758] on link "See more" at bounding box center [1063, 767] width 69 height 17
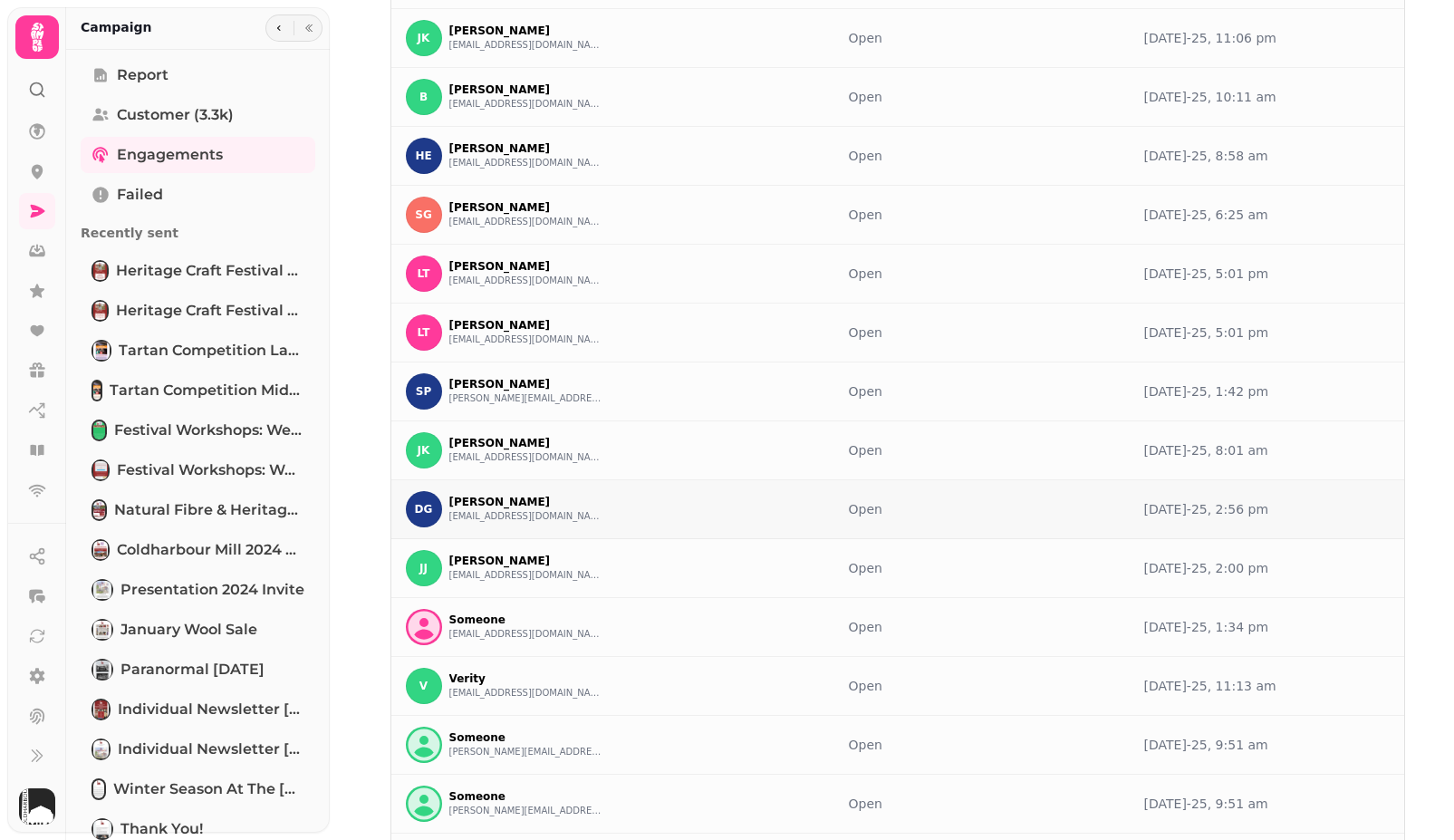
scroll to position [830, 0]
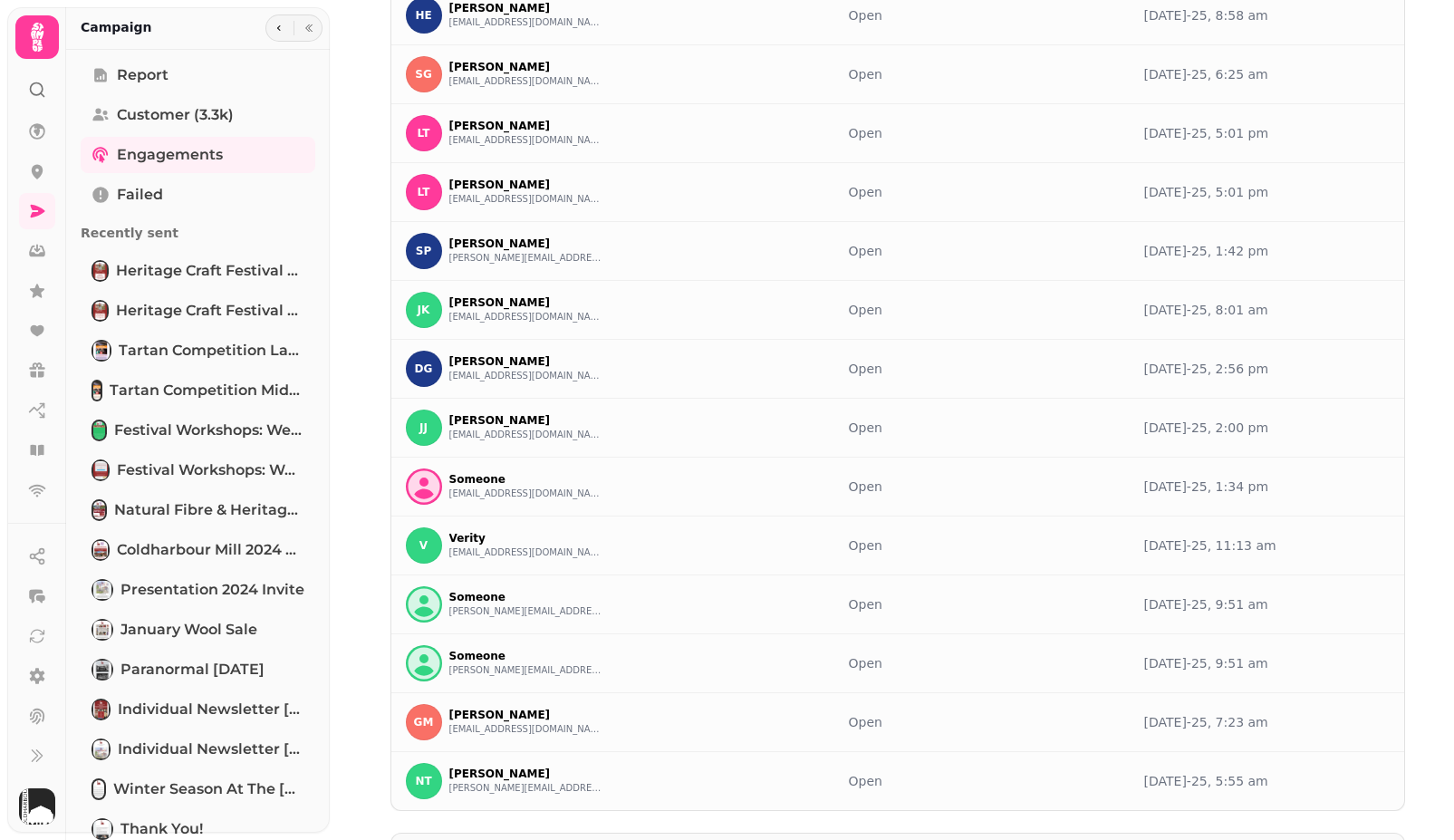
click at [455, 839] on select "**** * **** ** **** ** **** ** **** *** **** *** **** ***" at bounding box center [450, 853] width 74 height 18
select select "***"
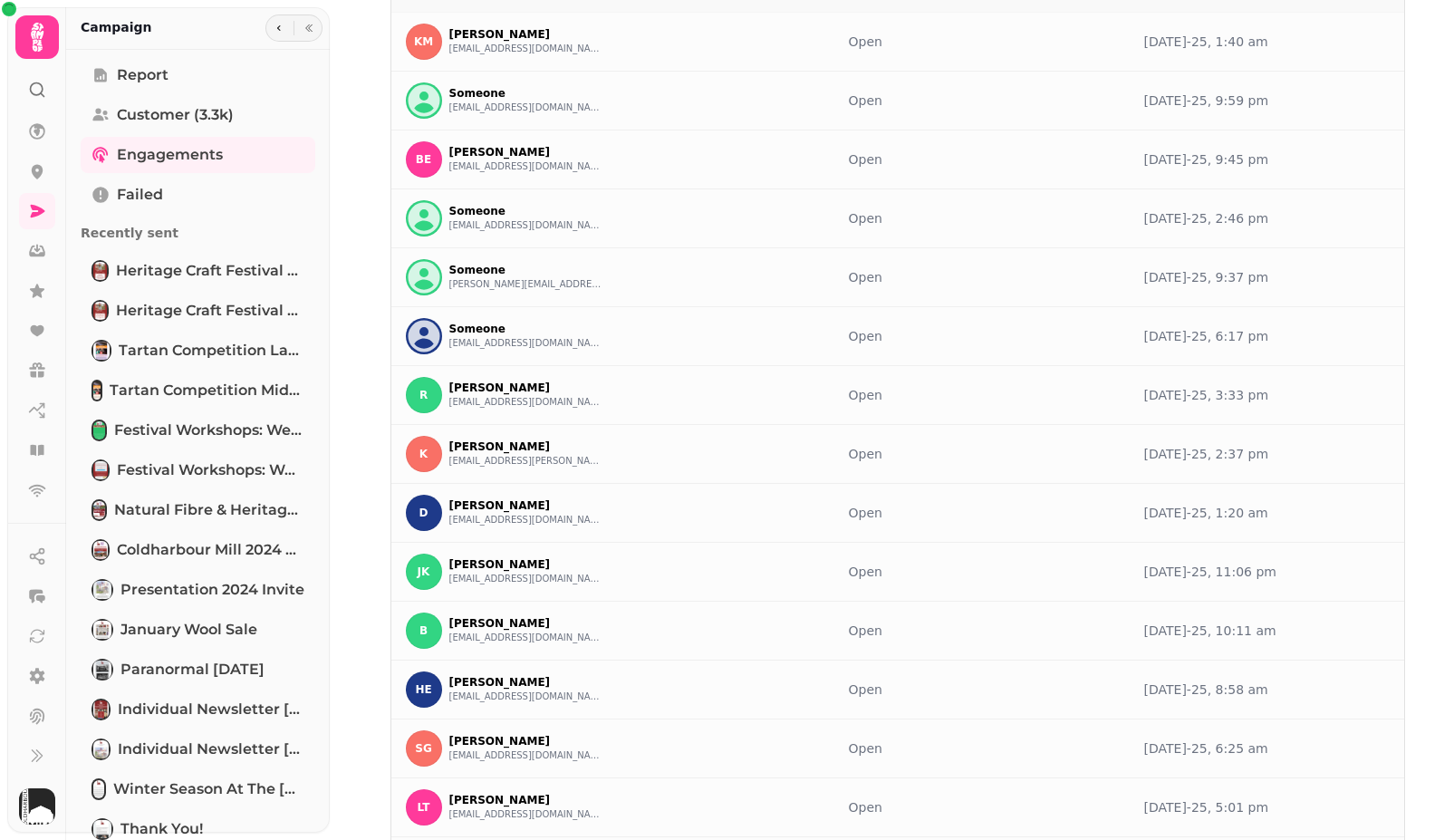
scroll to position [0, 0]
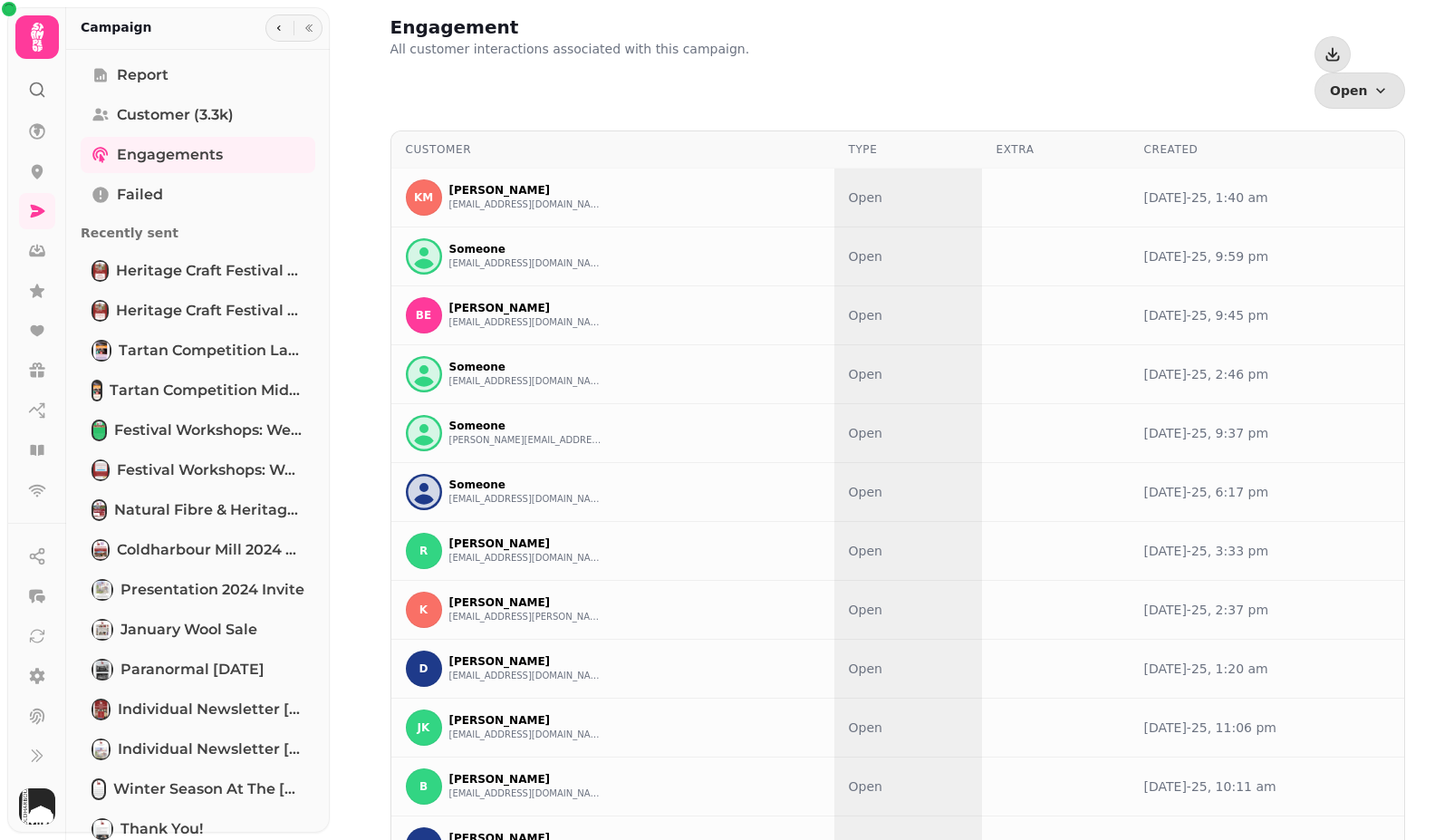
click at [866, 142] on div "Type" at bounding box center [908, 149] width 119 height 14
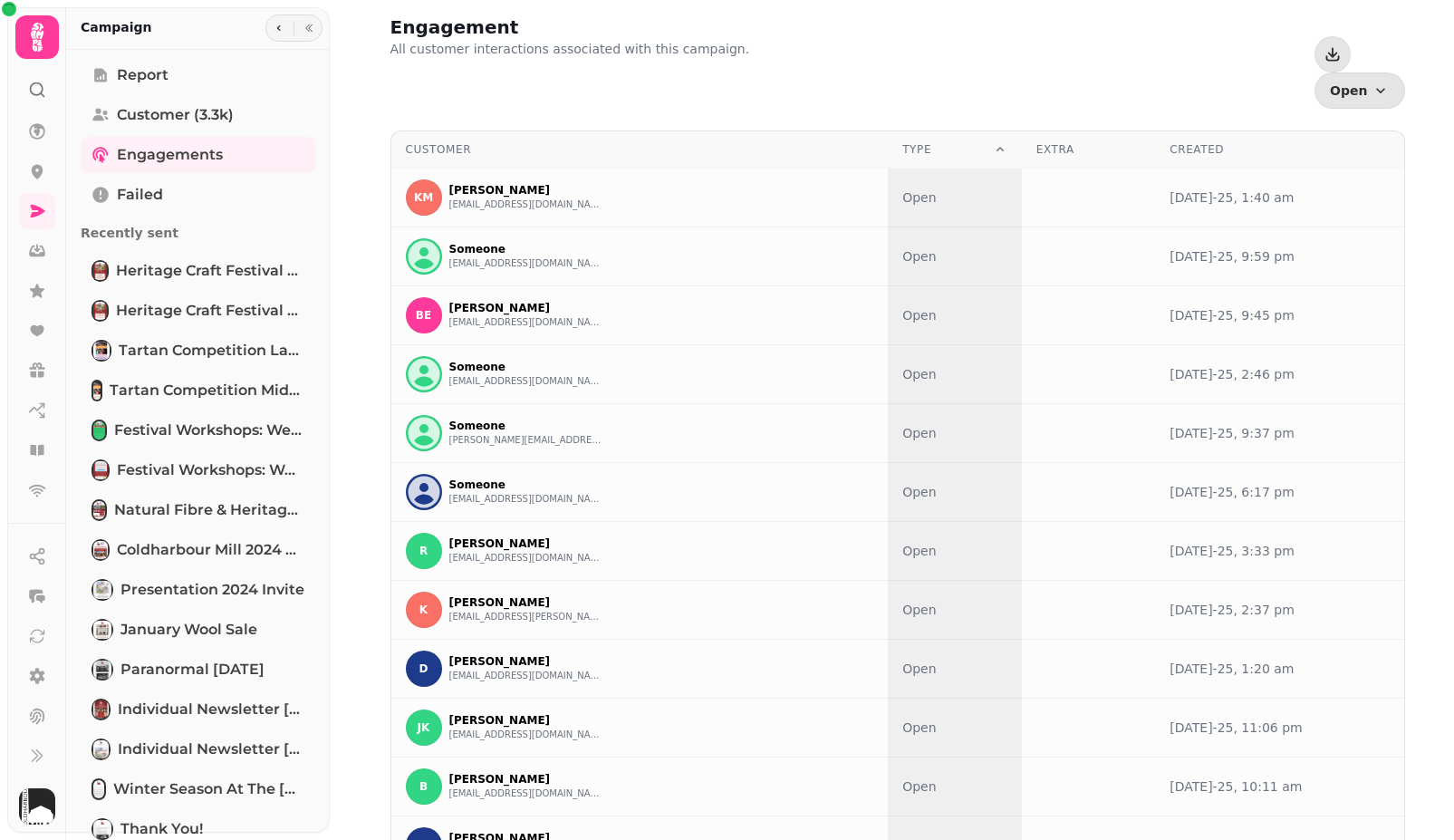
click at [961, 131] on th "Type" at bounding box center [955, 149] width 134 height 37
click at [993, 142] on icon at bounding box center [999, 149] width 14 height 14
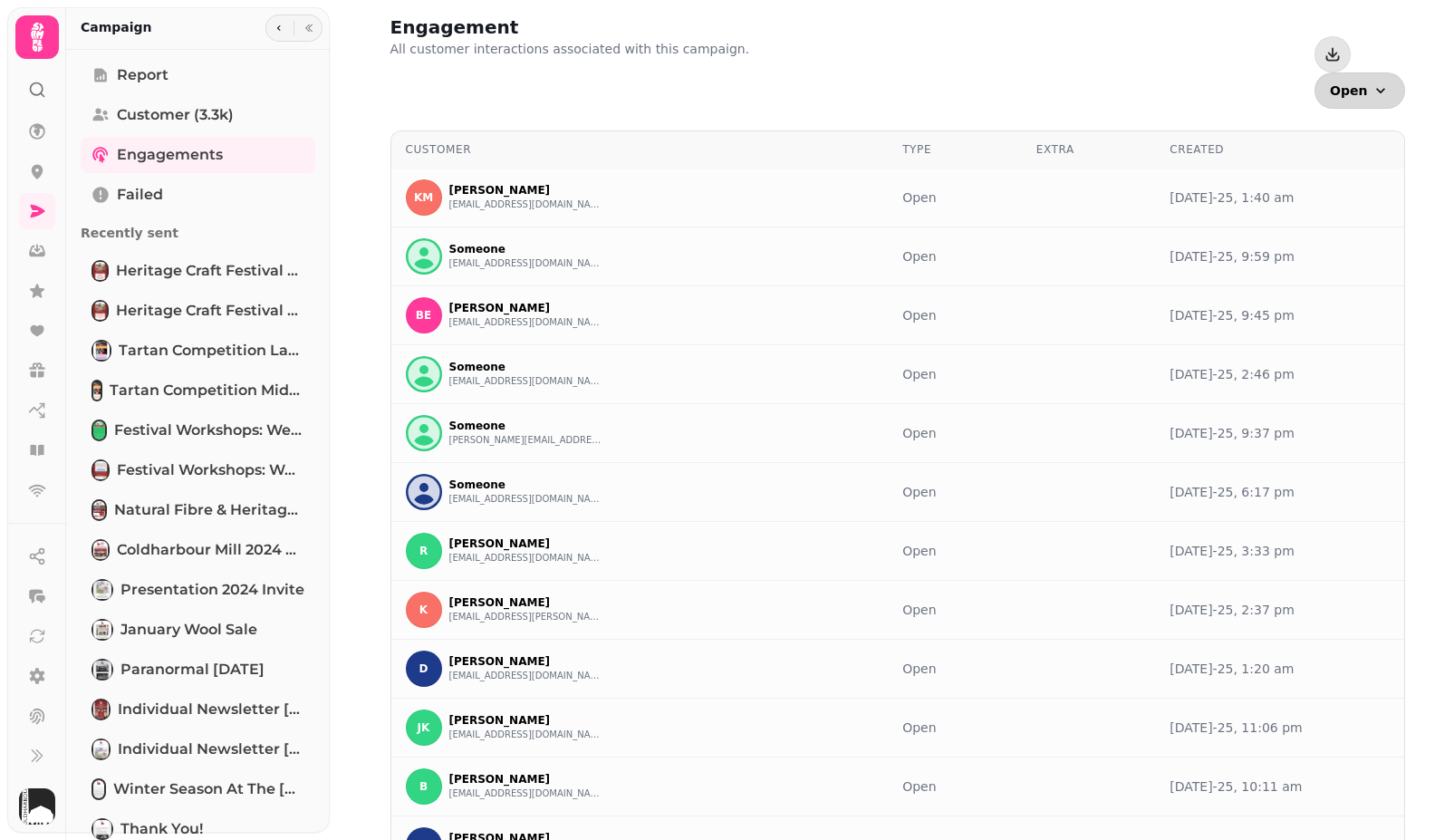
click at [1374, 82] on icon "button" at bounding box center [1380, 90] width 18 height 18
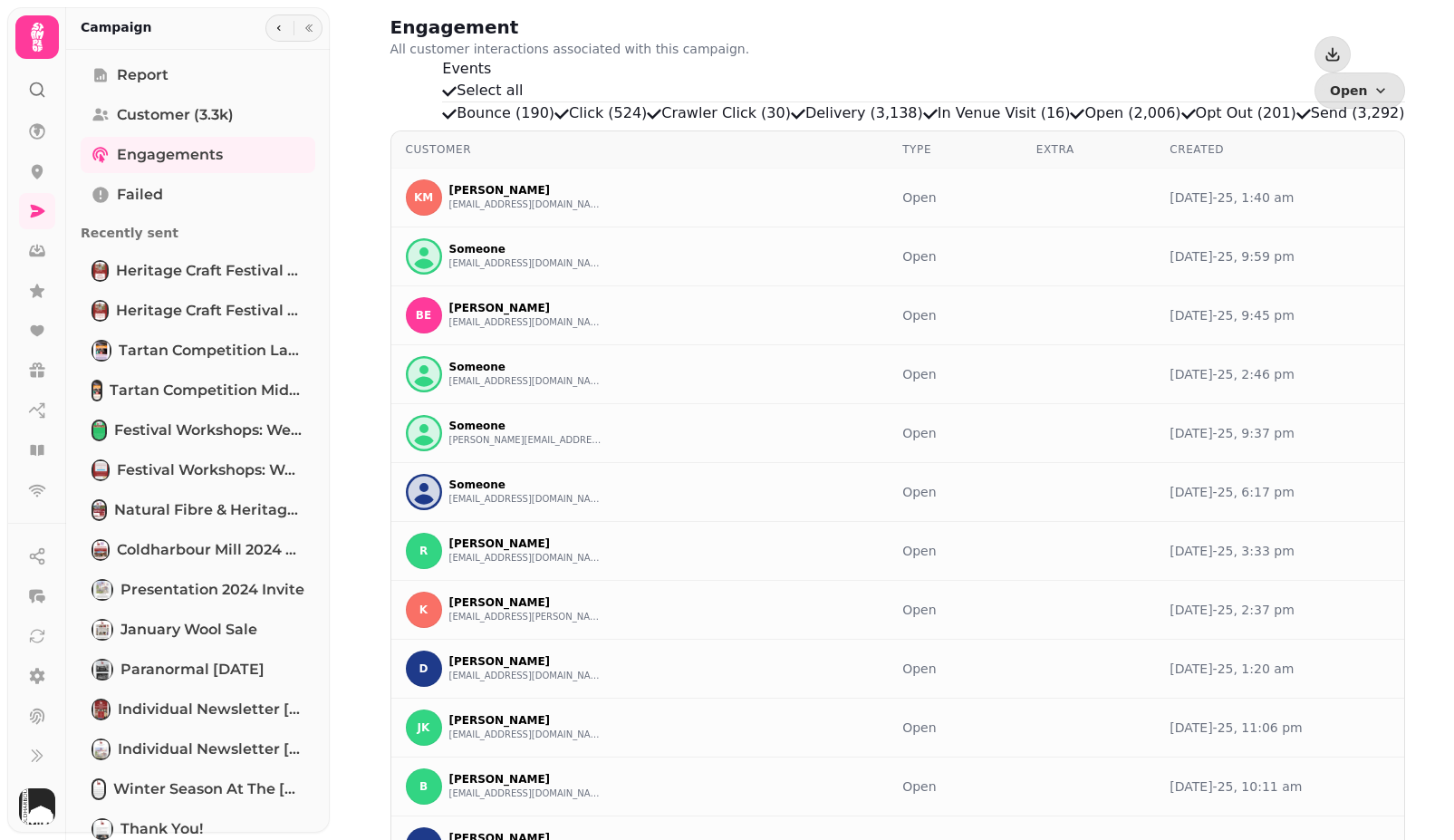
click at [555, 121] on span "Bounce (190)" at bounding box center [506, 113] width 98 height 17
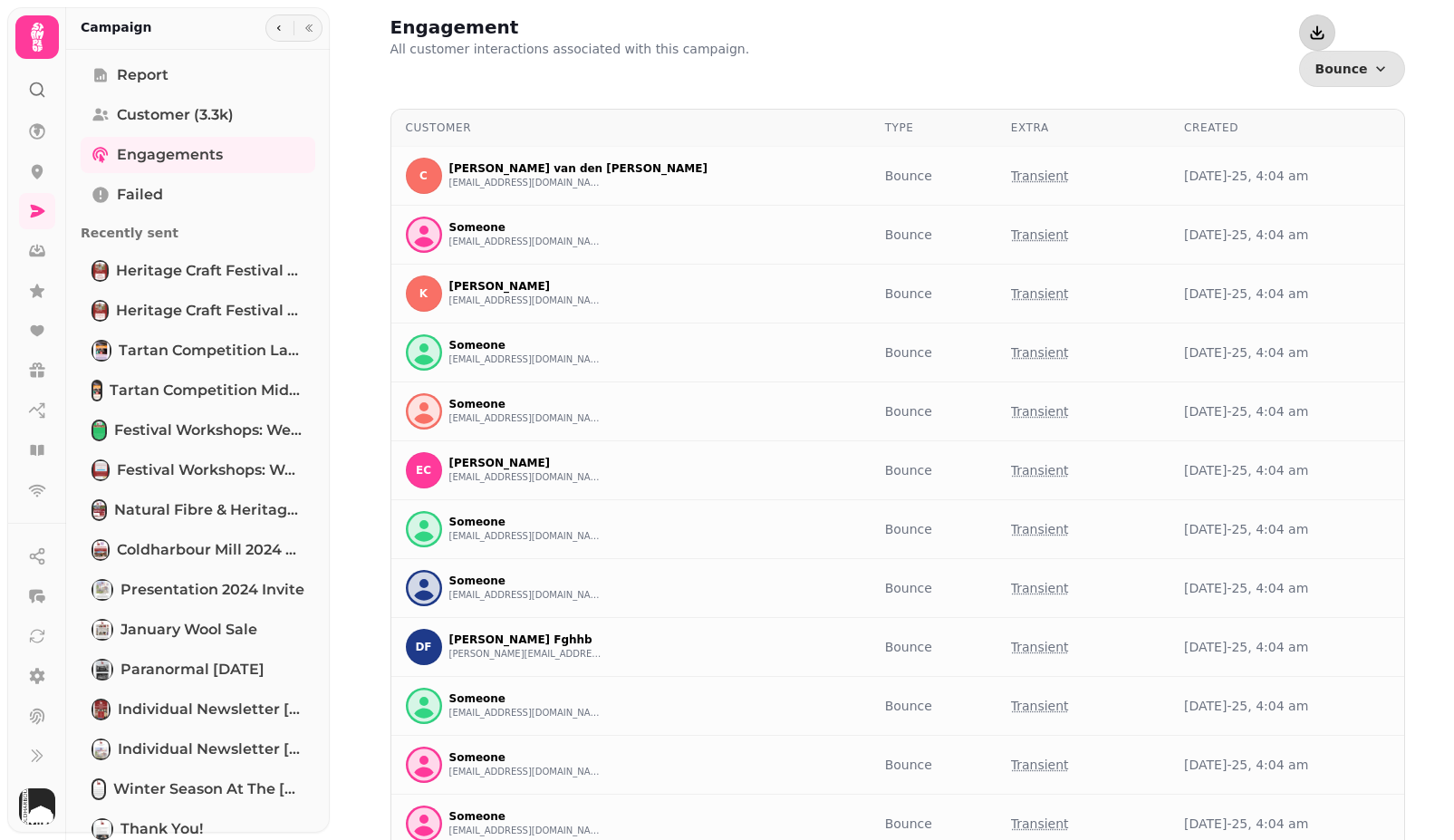
click at [1308, 32] on icon "button" at bounding box center [1317, 32] width 18 height 18
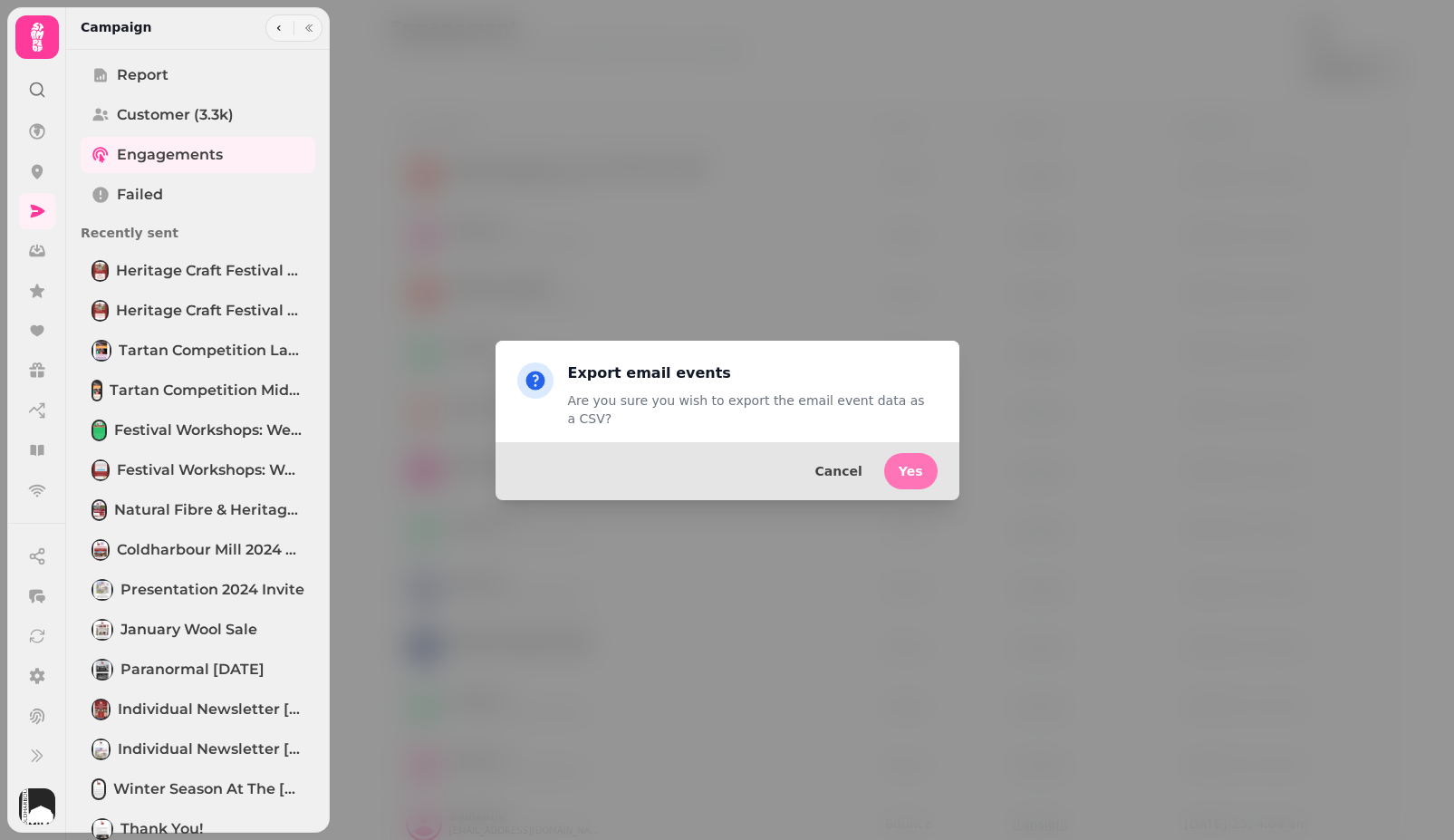
click at [908, 466] on span "Yes" at bounding box center [911, 470] width 24 height 12
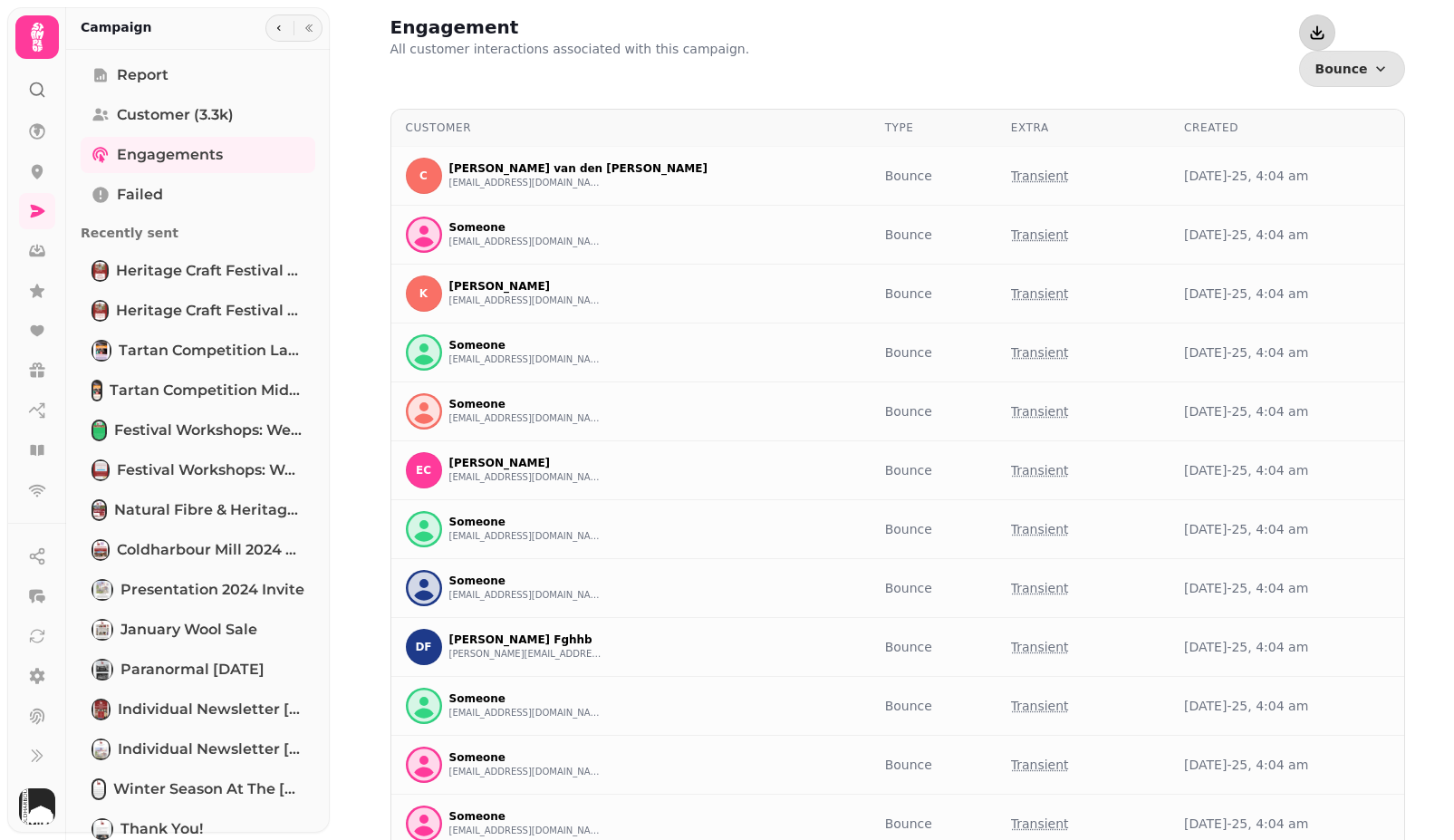
click at [1308, 34] on icon "button" at bounding box center [1317, 32] width 18 height 18
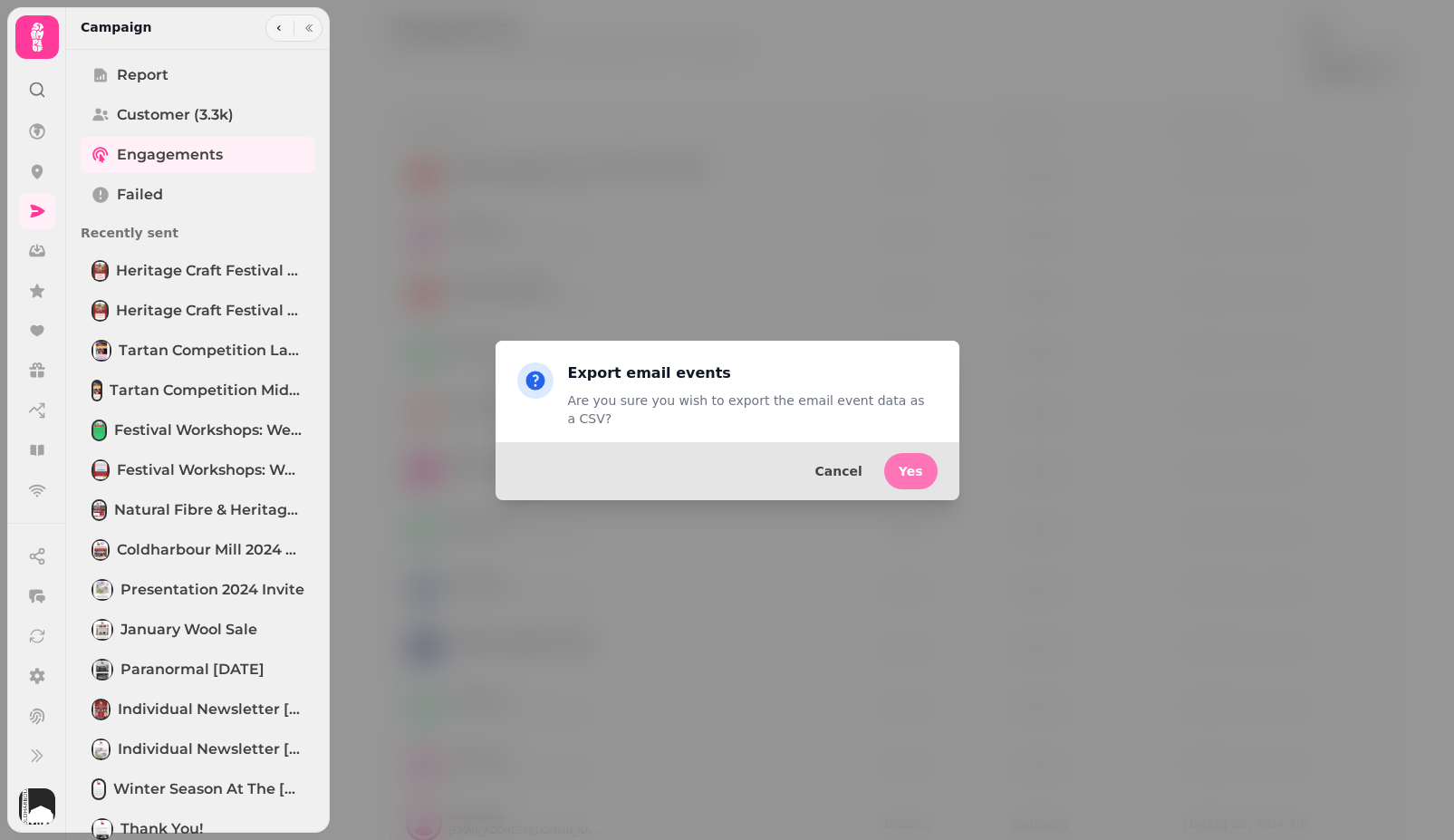
click at [905, 468] on span "Yes" at bounding box center [911, 470] width 24 height 12
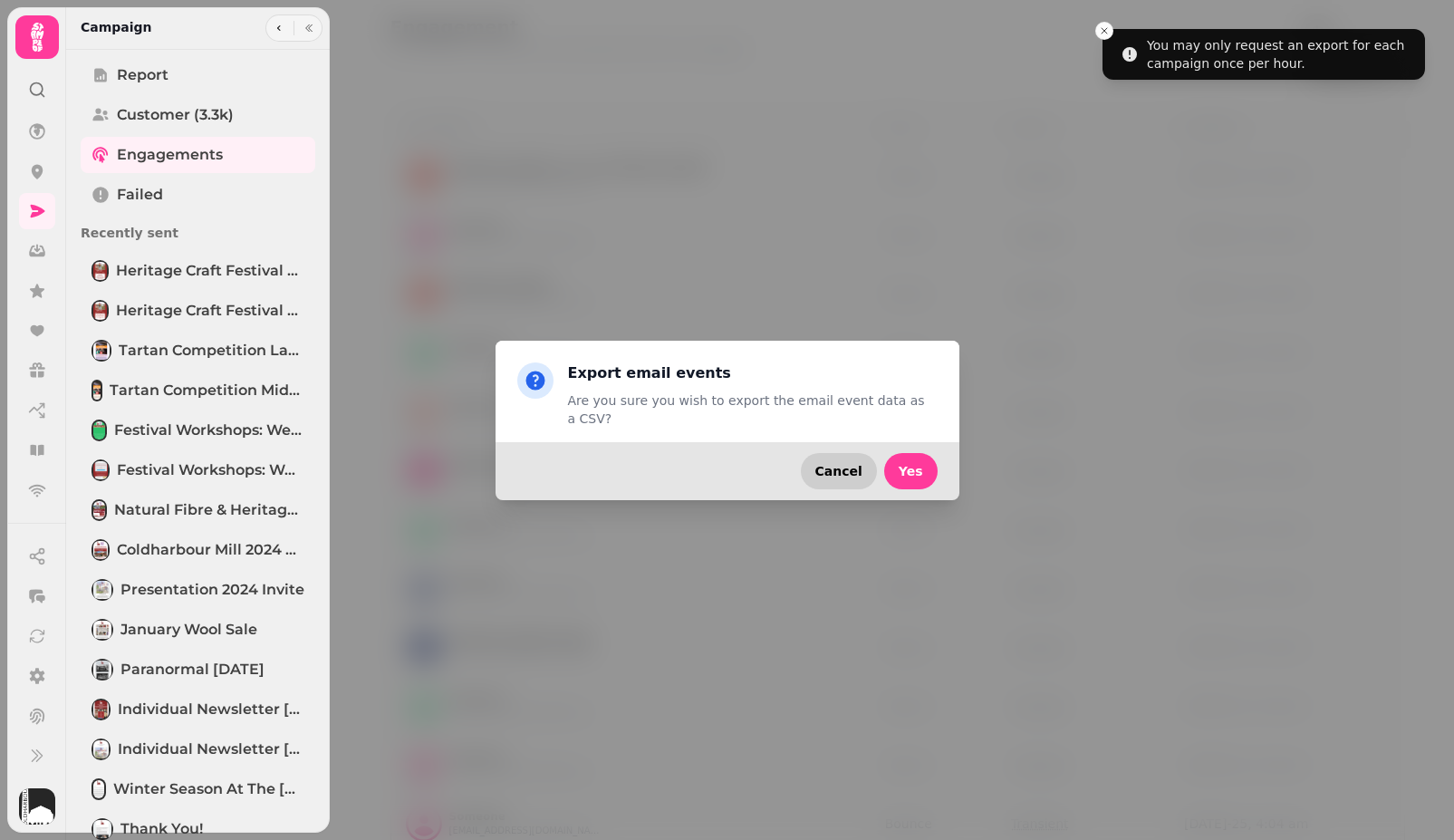
click at [844, 464] on span "Cancel" at bounding box center [839, 470] width 47 height 12
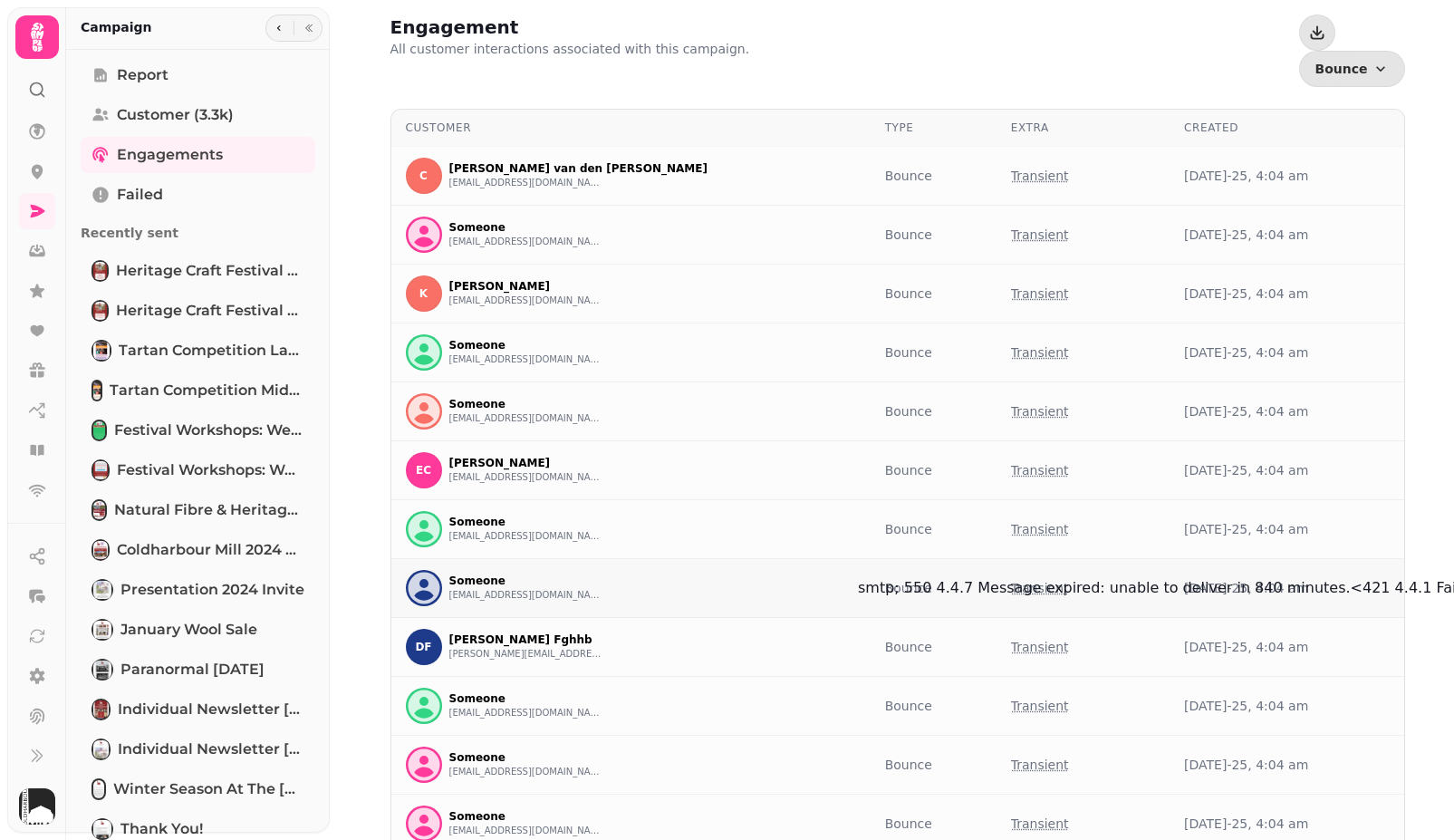
click at [1010, 579] on p "Transient" at bounding box center [1040, 588] width 58 height 18
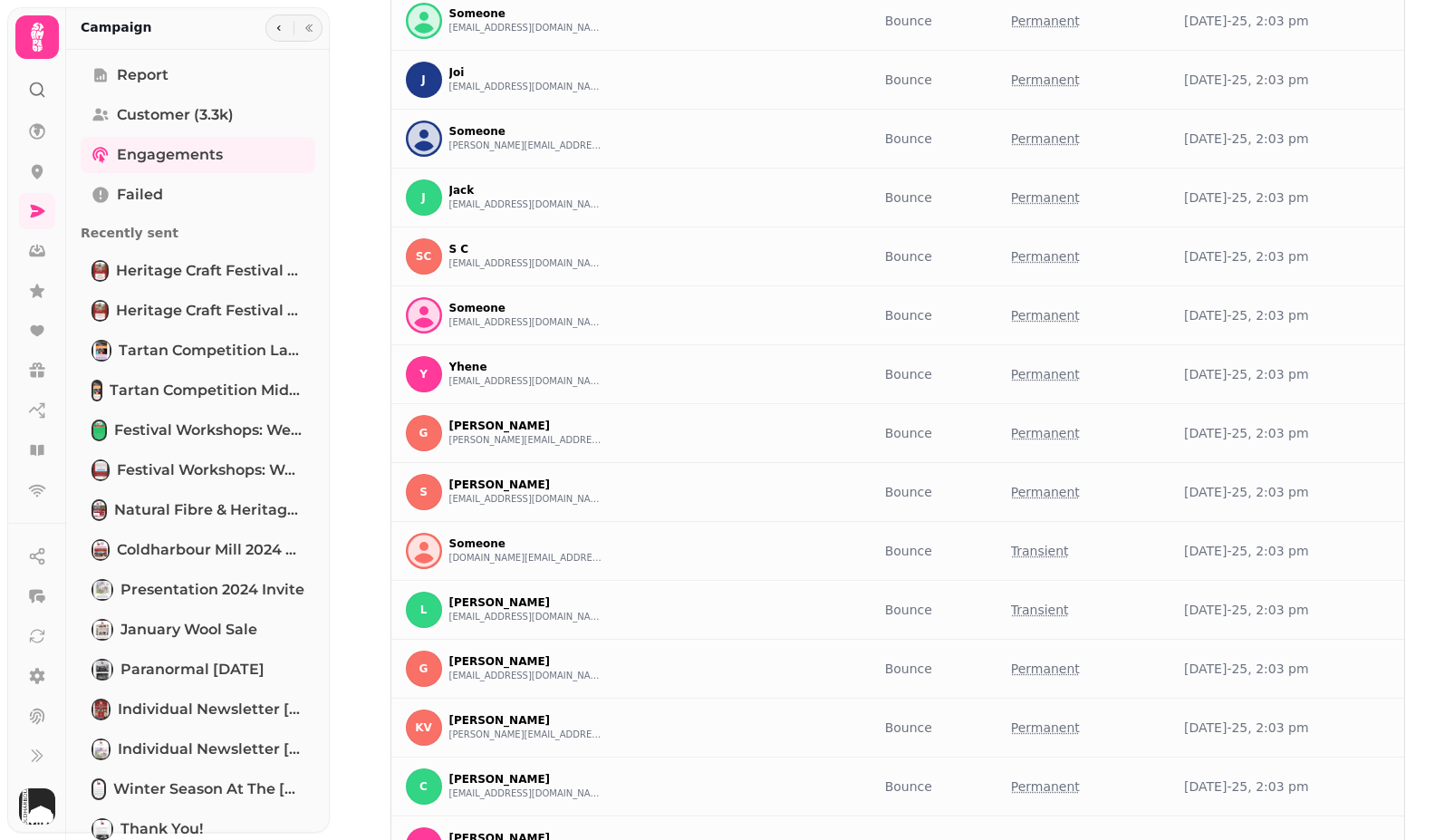
scroll to position [8990, 0]
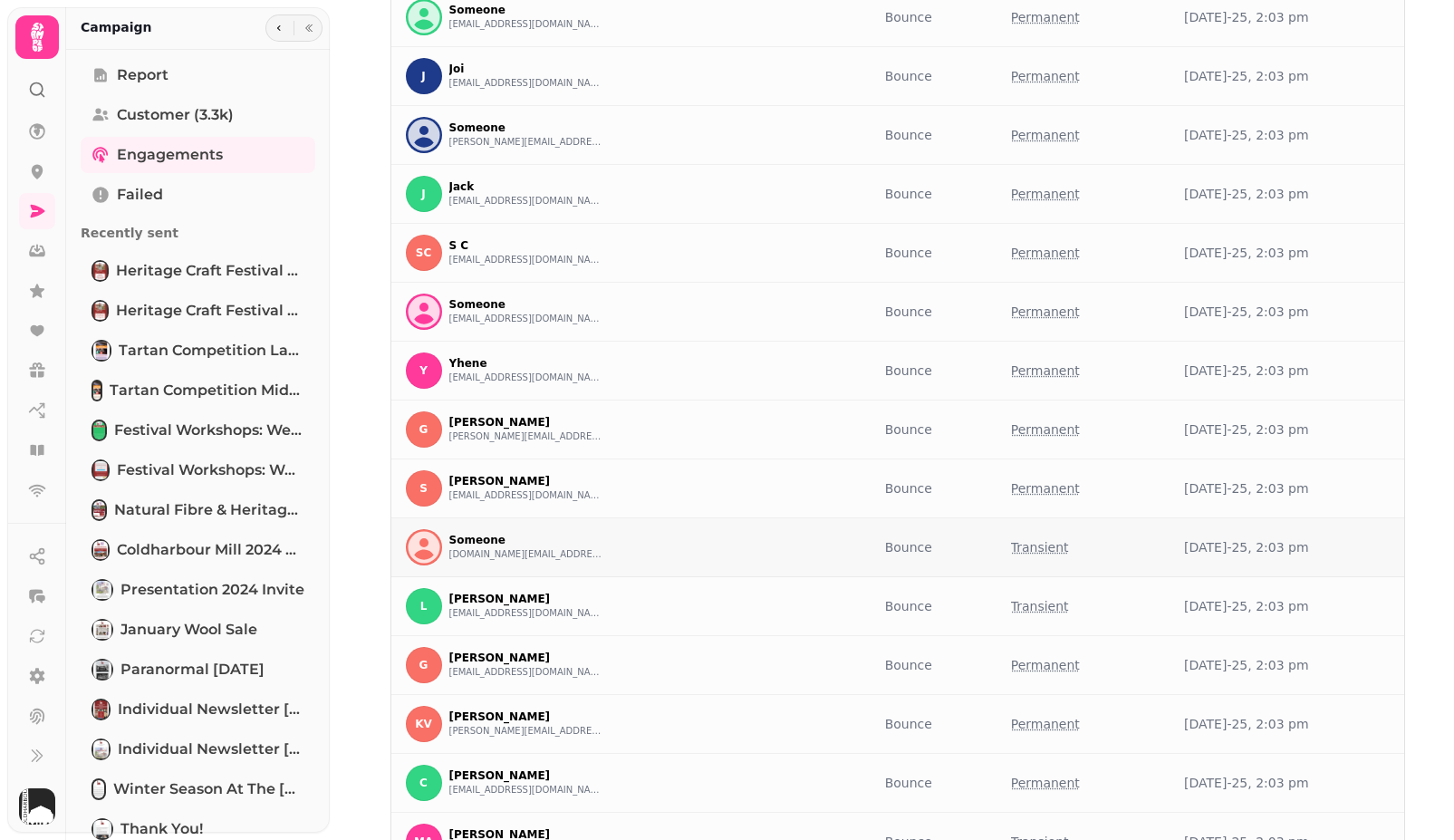
click at [870, 518] on td "Bounce" at bounding box center [933, 547] width 126 height 59
click at [748, 529] on div "Someone [DOMAIN_NAME][EMAIL_ADDRESS][DOMAIN_NAME]" at bounding box center [631, 547] width 450 height 36
click at [1010, 715] on p "Permanent" at bounding box center [1044, 723] width 69 height 18
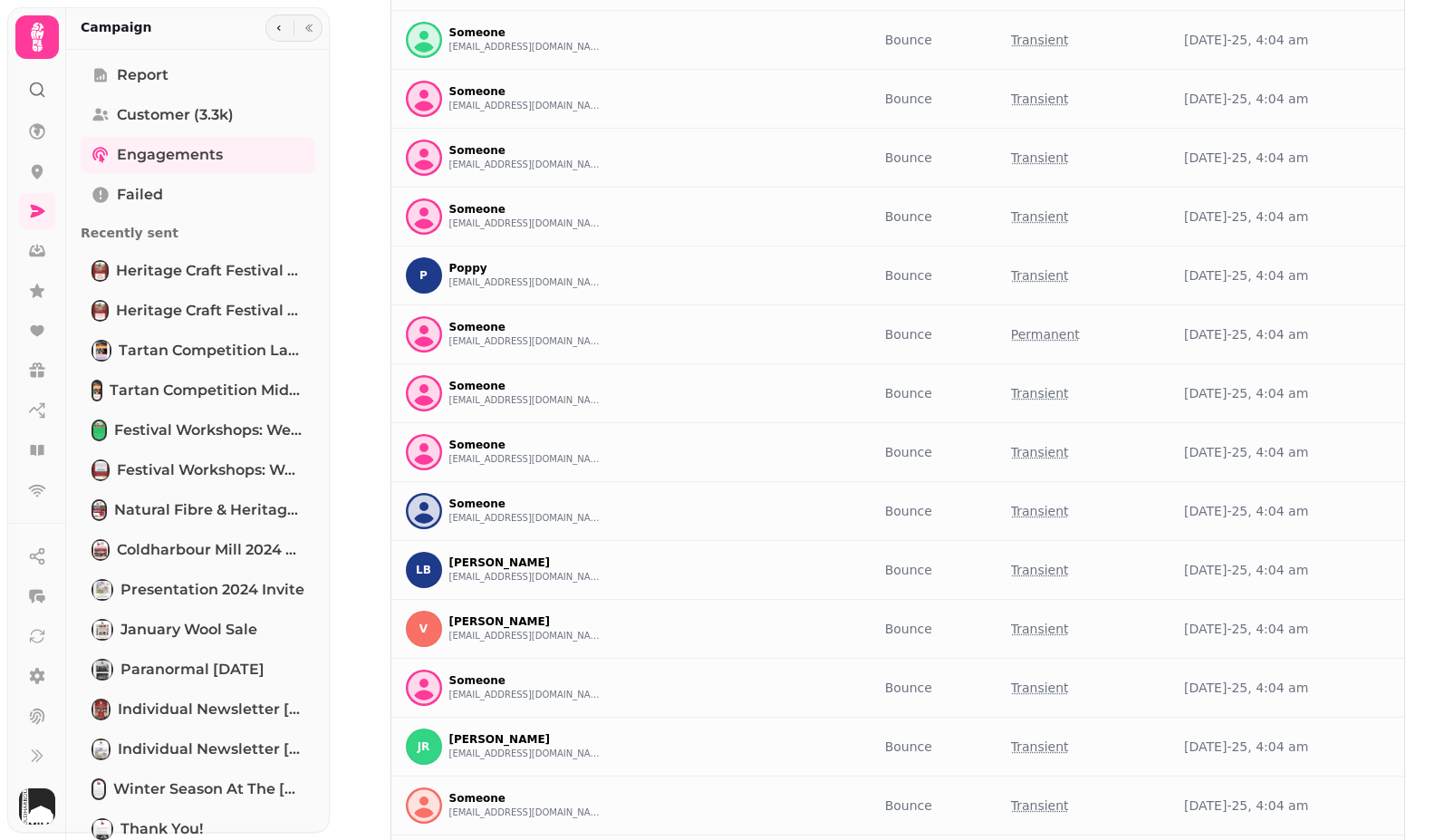
scroll to position [0, 0]
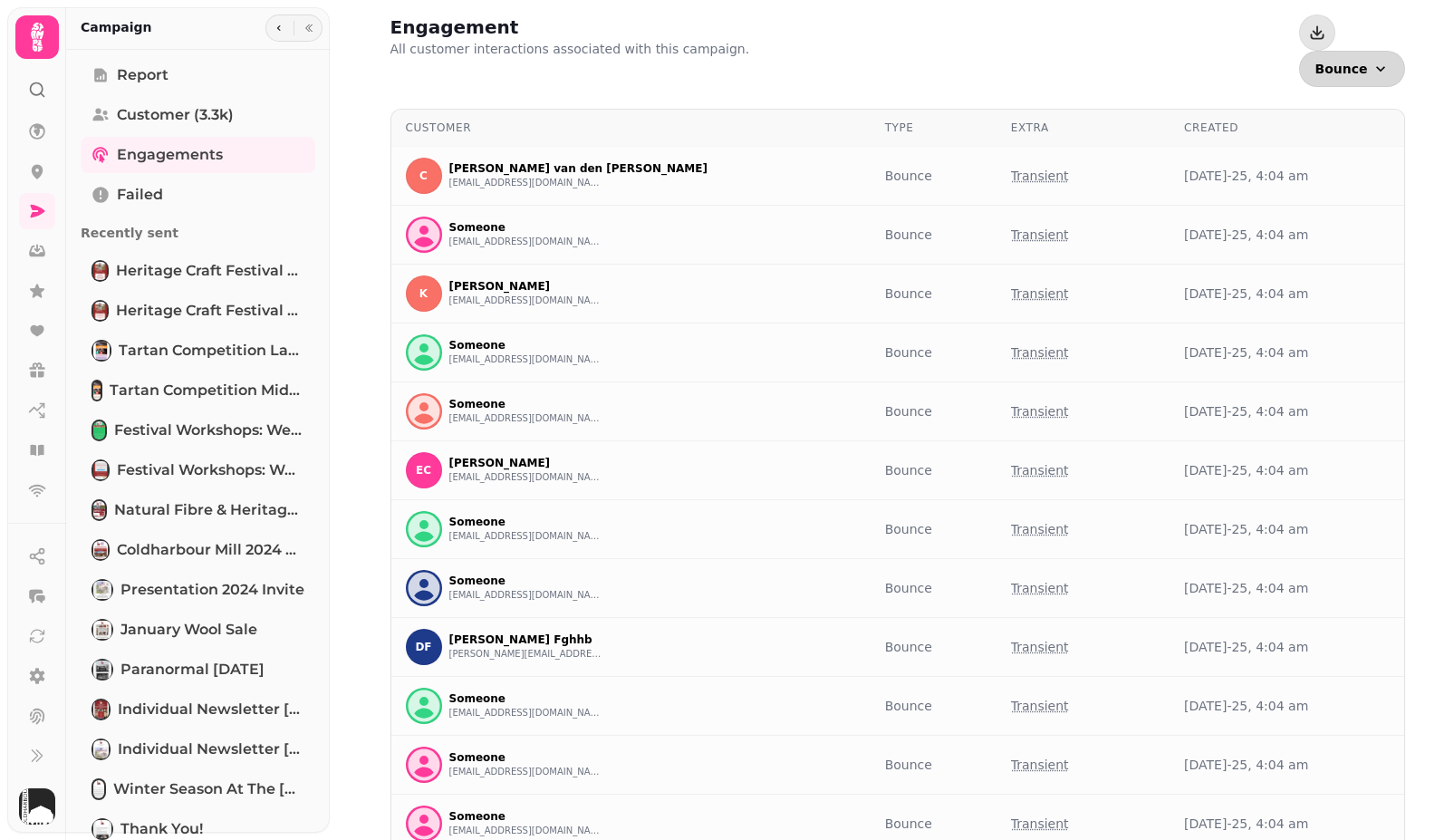
click at [1377, 59] on icon "button" at bounding box center [1380, 68] width 18 height 18
click at [36, 678] on icon at bounding box center [38, 675] width 15 height 16
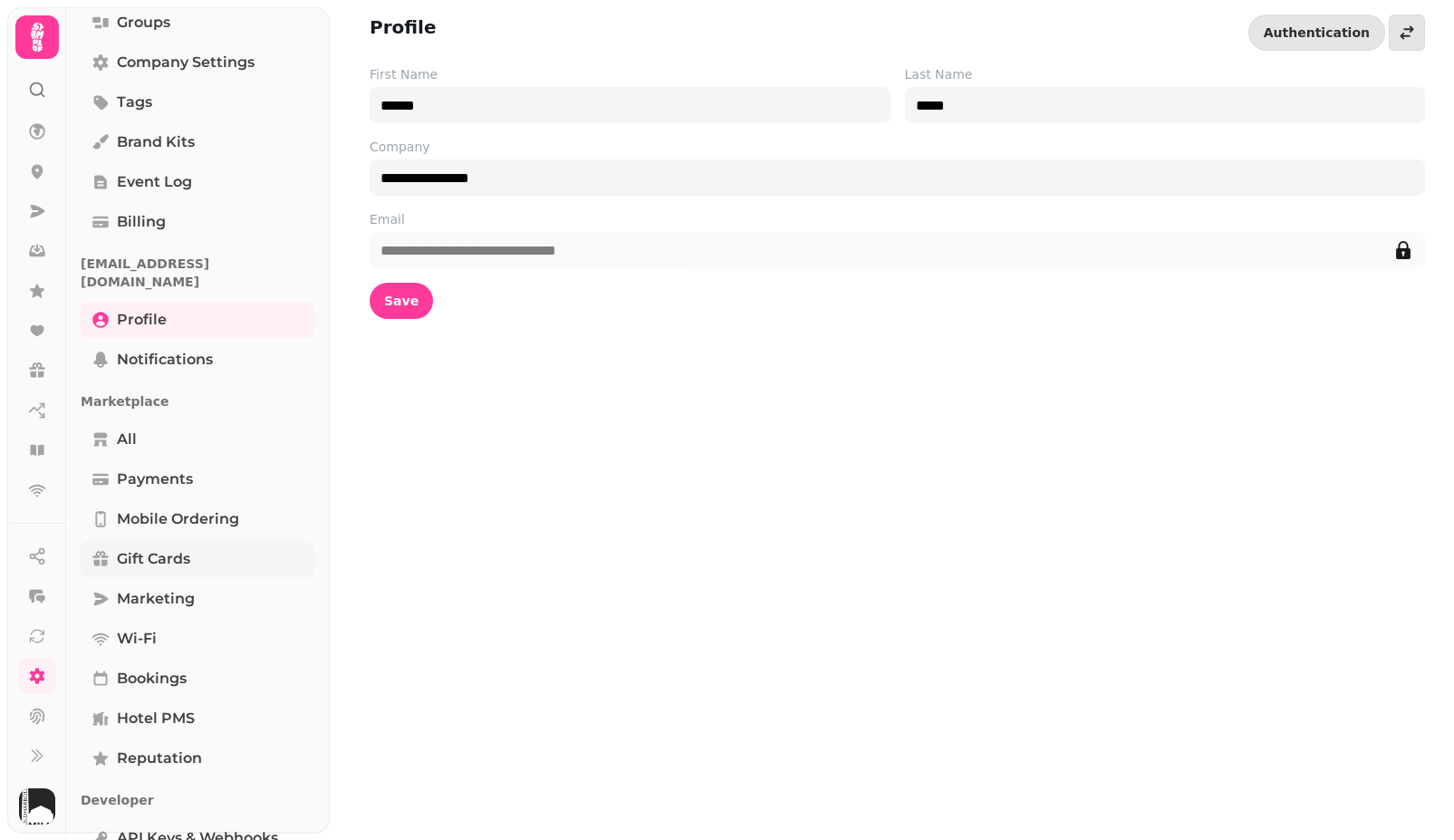
scroll to position [232, 0]
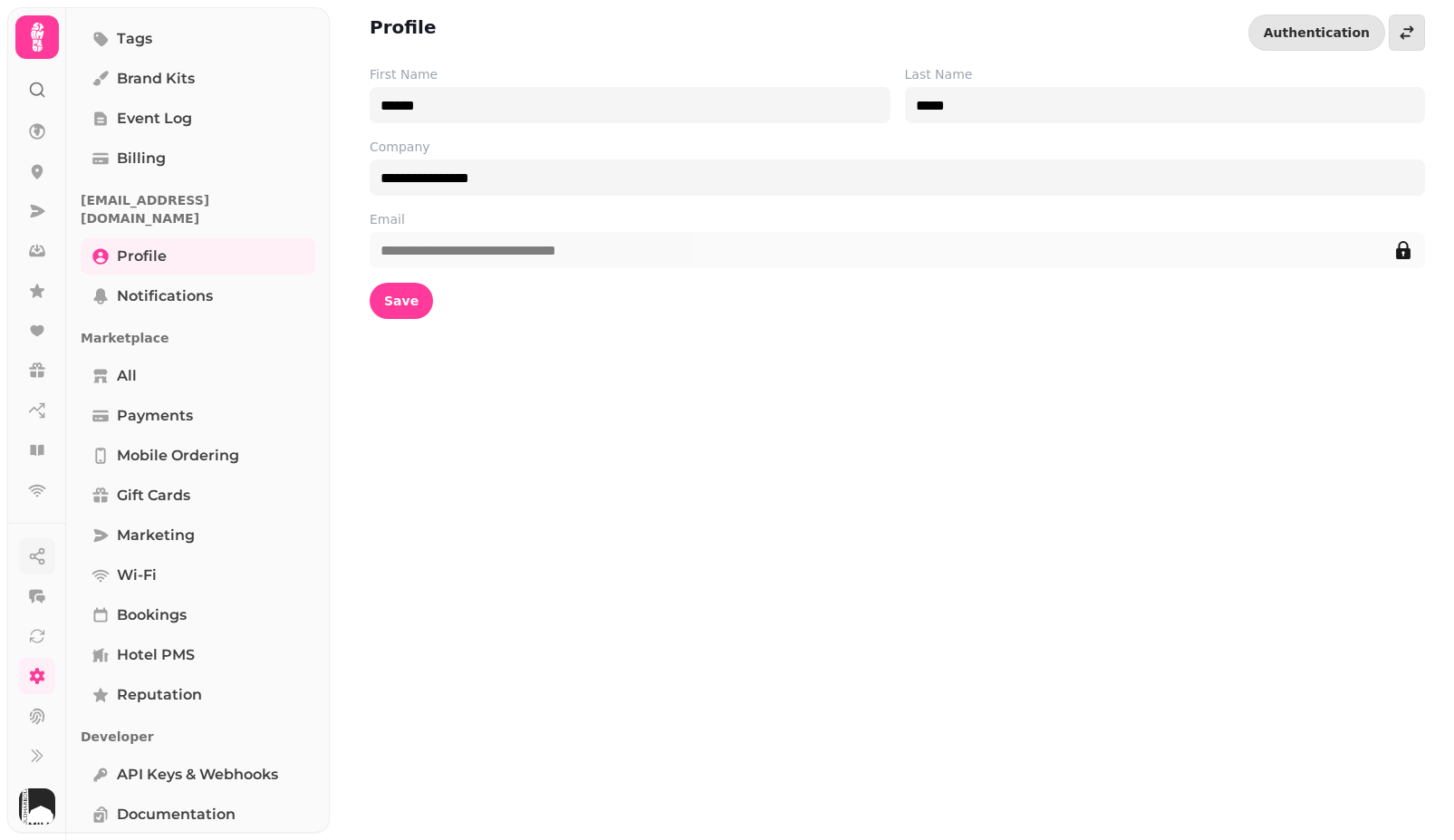
click at [37, 560] on icon "button" at bounding box center [37, 556] width 18 height 18
select select "*****"
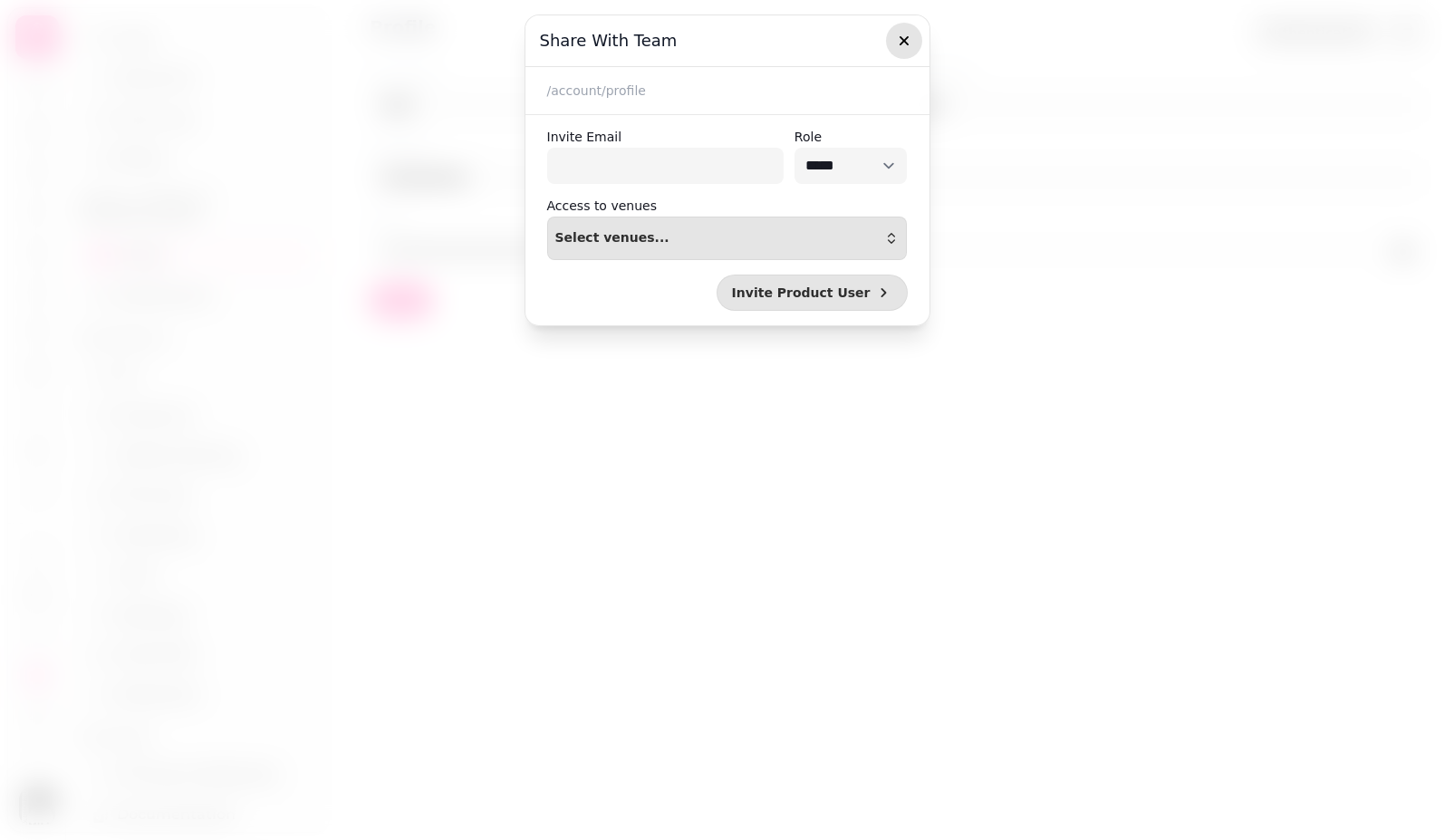
click at [899, 36] on icon "button" at bounding box center [903, 40] width 18 height 18
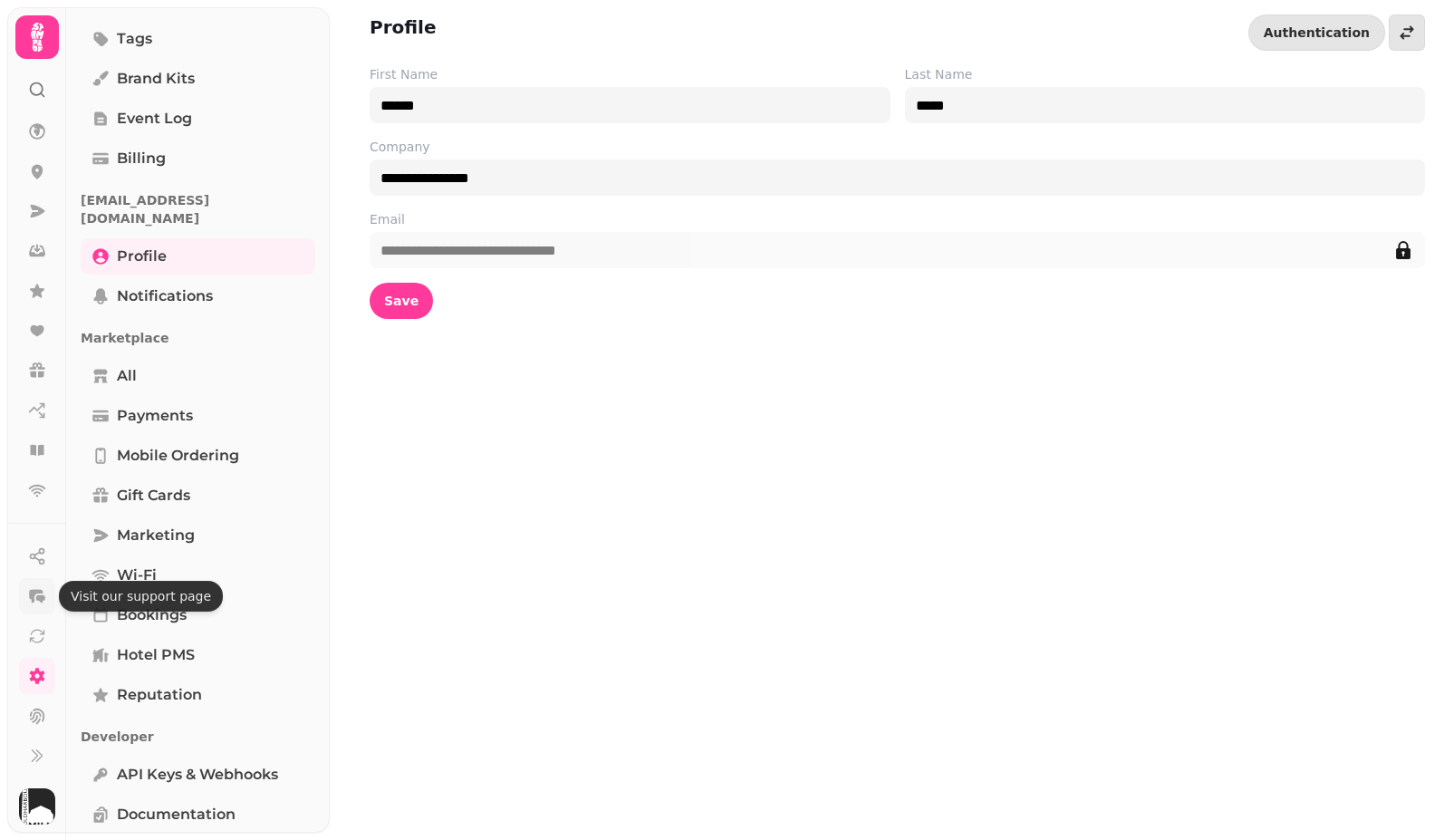
click at [36, 596] on icon "button" at bounding box center [40, 599] width 9 height 8
click at [246, 764] on span "API keys & webhooks" at bounding box center [197, 774] width 161 height 22
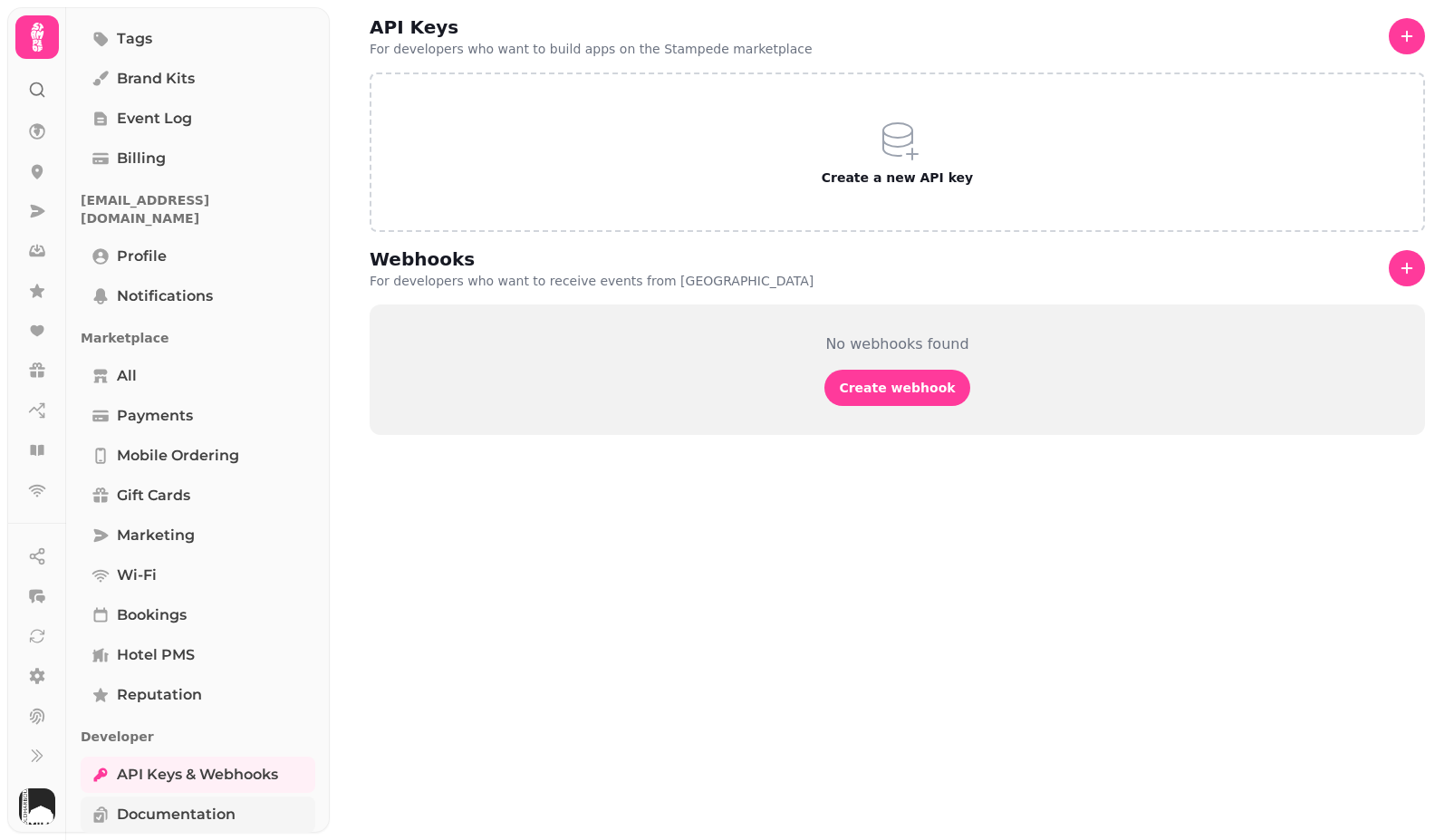
click at [216, 796] on link "Documentation" at bounding box center [198, 814] width 234 height 36
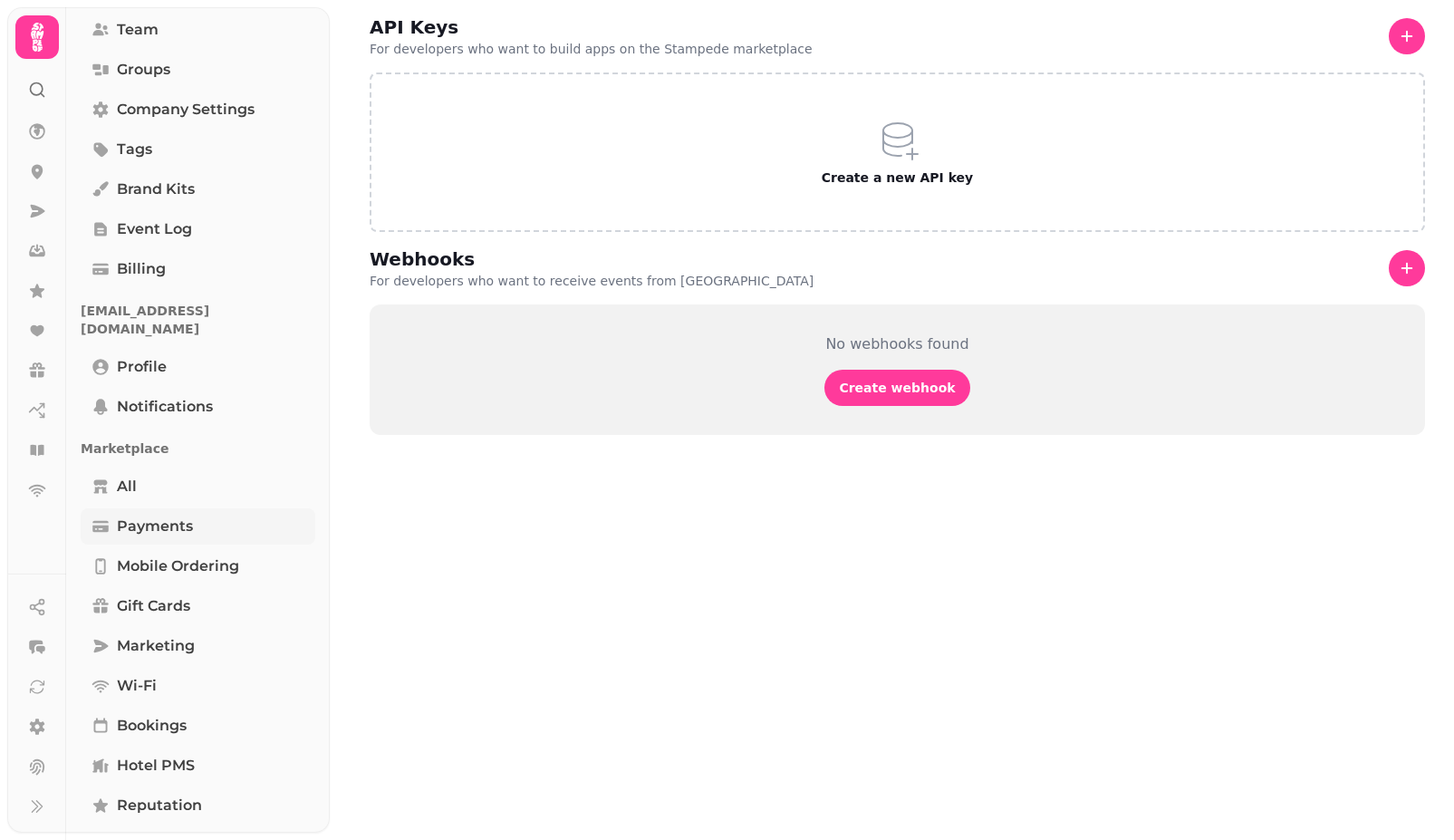
scroll to position [232, 0]
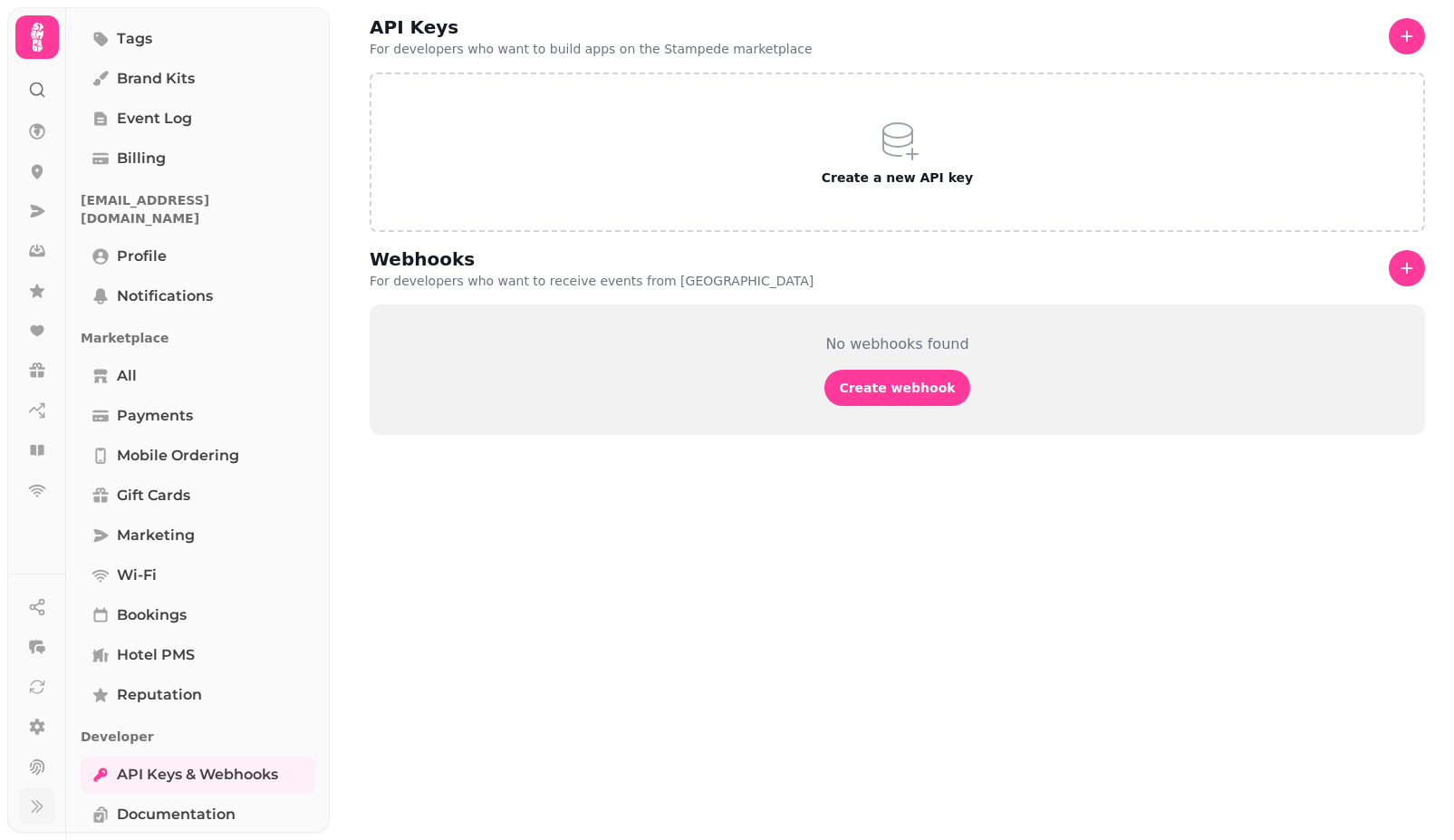
click at [39, 795] on button at bounding box center [37, 806] width 36 height 36
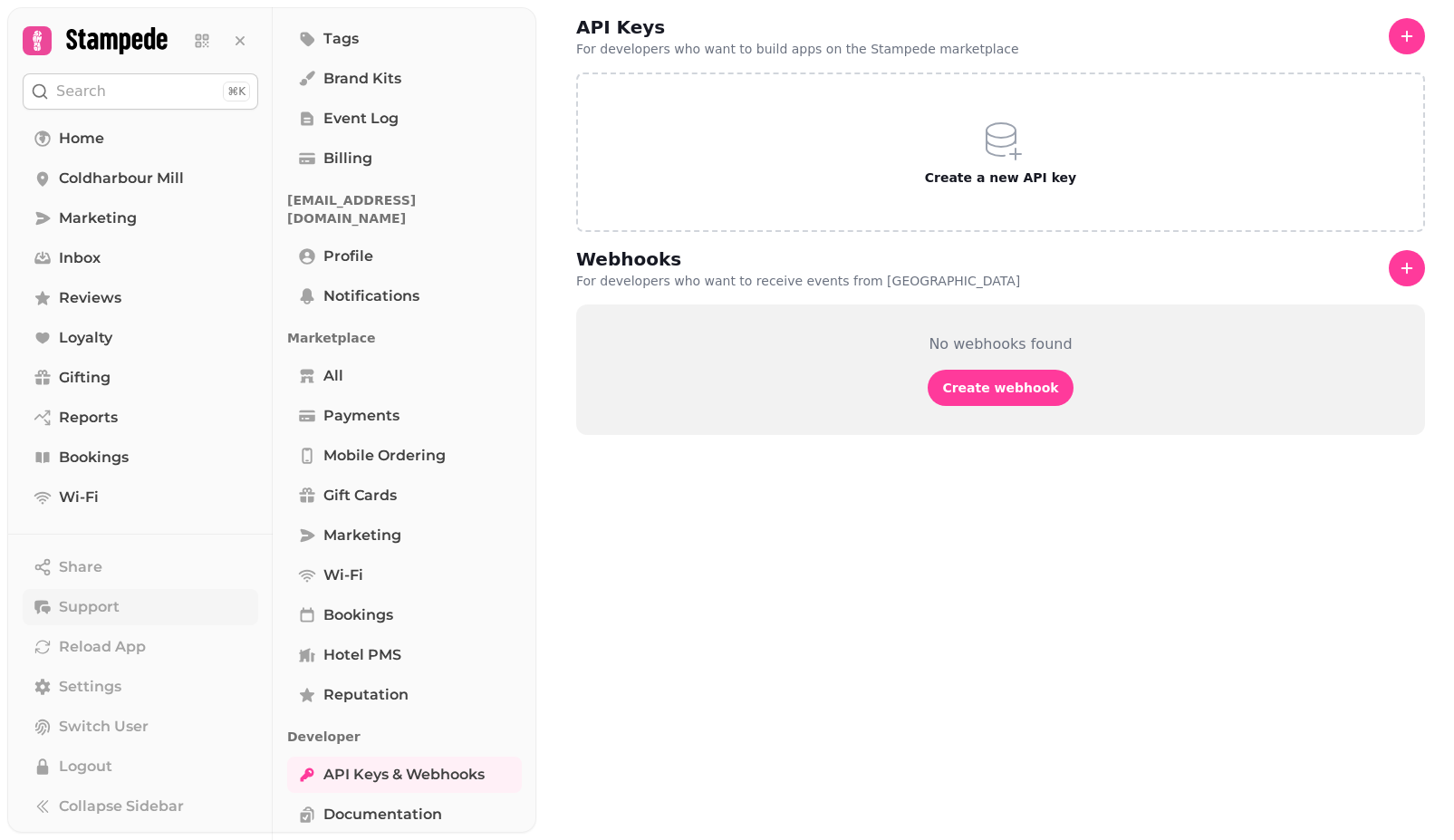
click at [122, 608] on button "Support" at bounding box center [140, 606] width 235 height 36
